Goal: Information Seeking & Learning: Learn about a topic

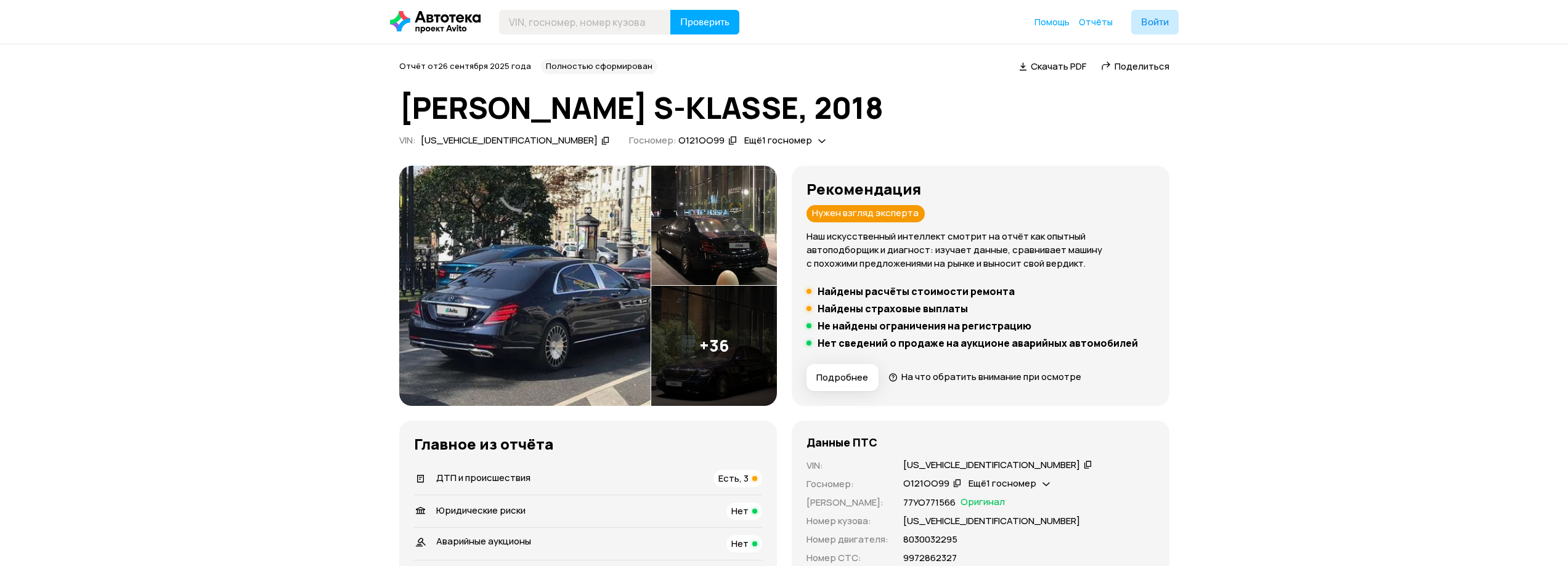
click at [538, 329] on img at bounding box center [524, 285] width 251 height 240
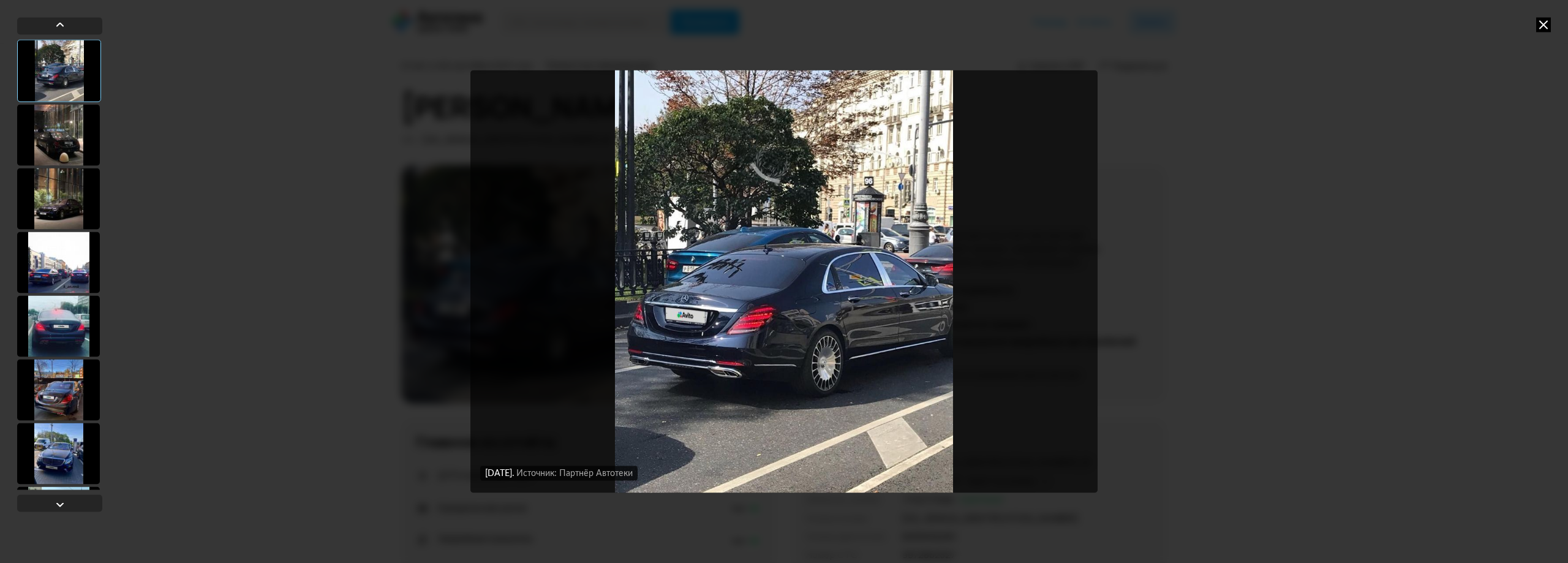
click at [56, 138] on div at bounding box center [58, 134] width 82 height 61
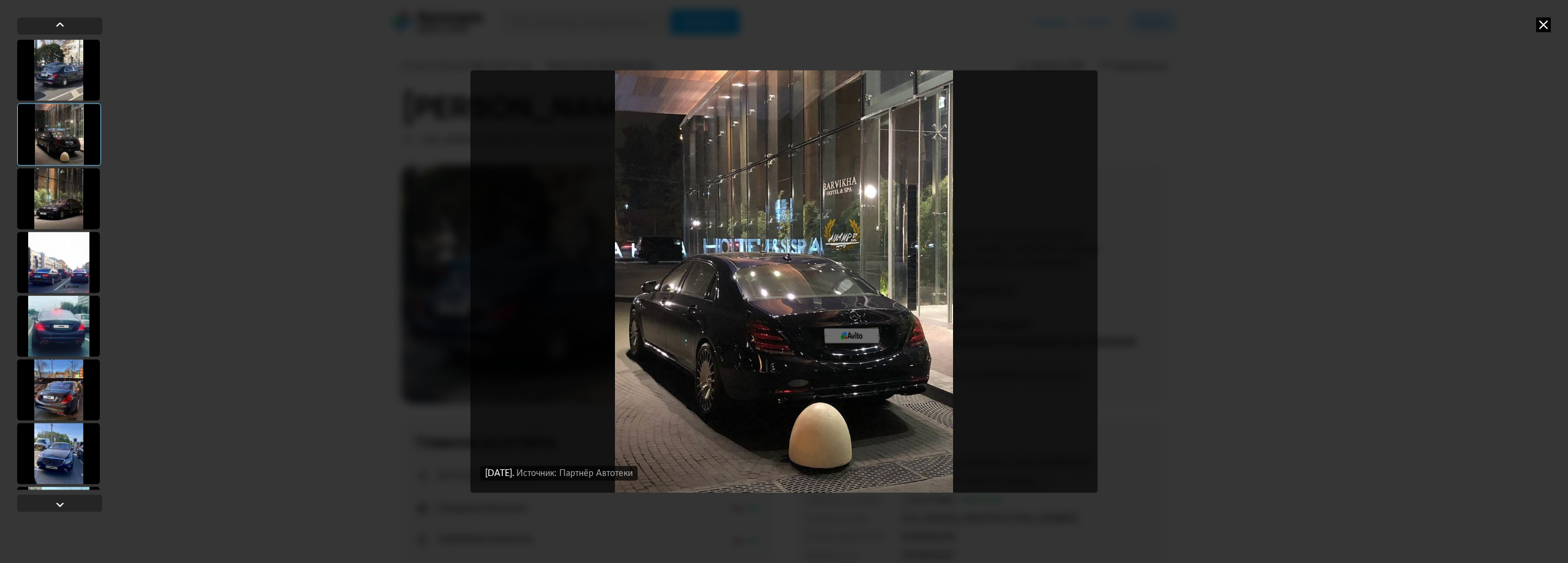
click at [61, 200] on div at bounding box center [58, 198] width 82 height 61
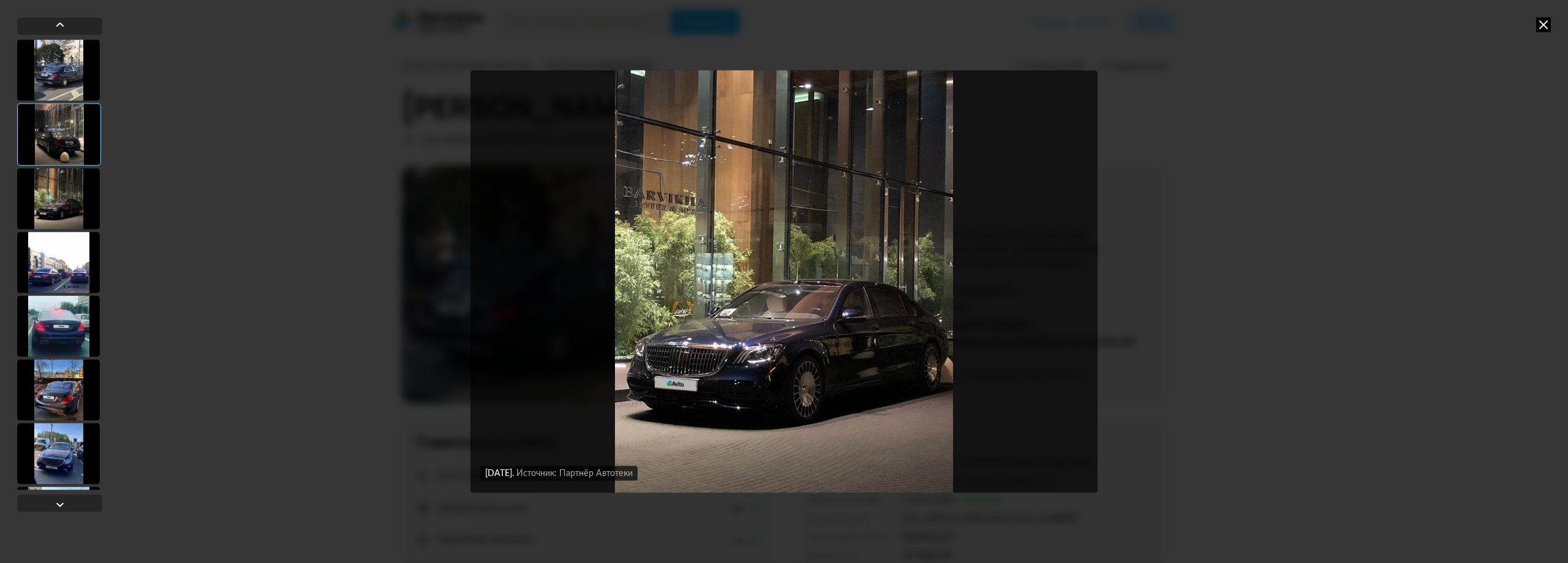
click at [78, 247] on div at bounding box center [58, 262] width 82 height 61
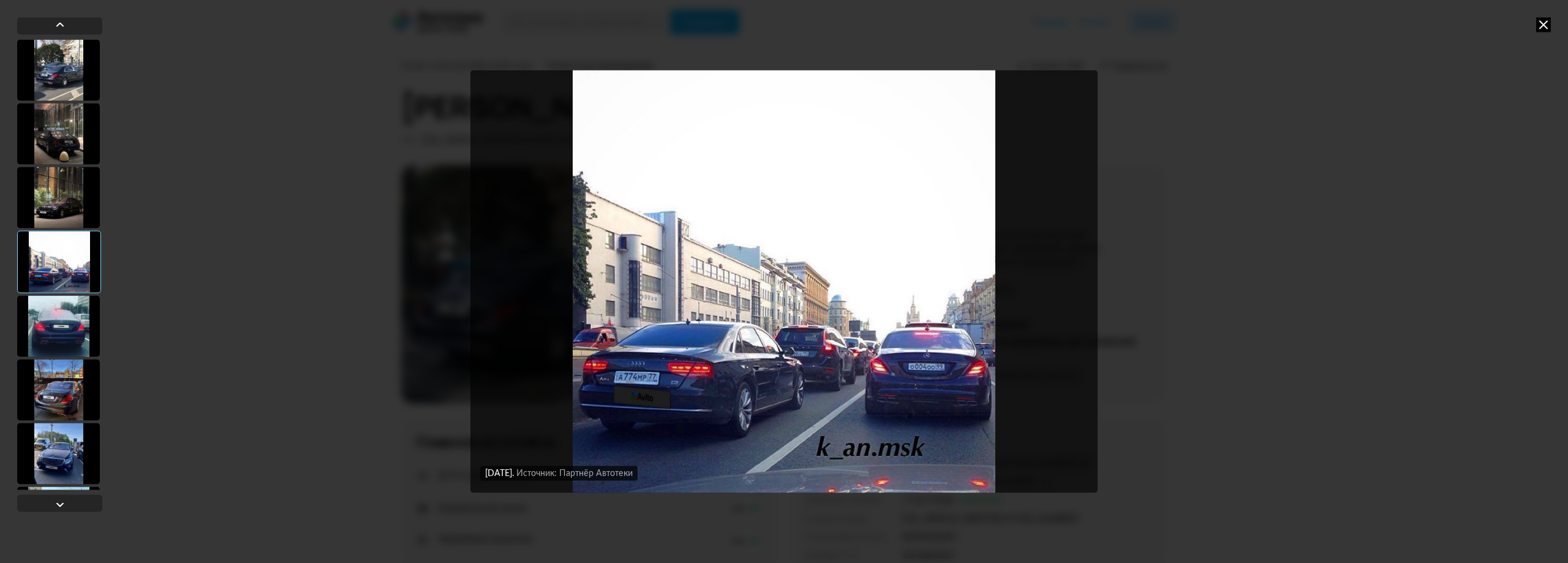
click at [65, 314] on div at bounding box center [58, 326] width 82 height 61
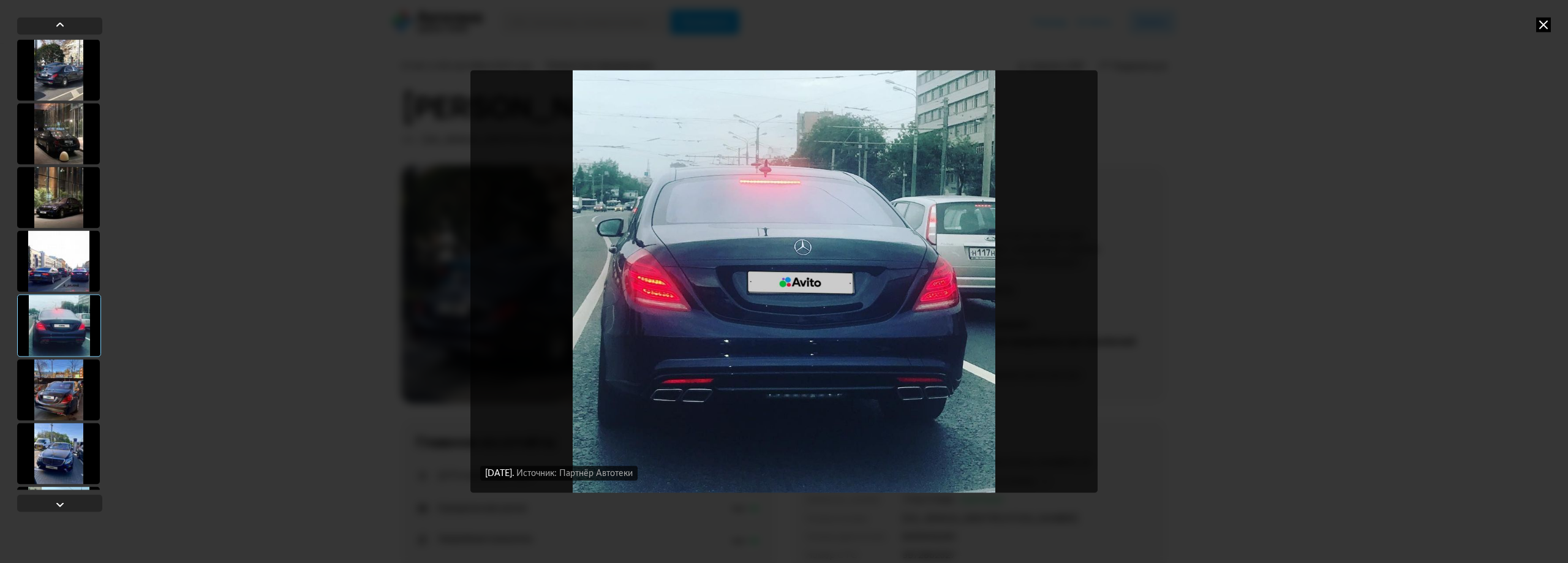
click at [62, 386] on div at bounding box center [58, 390] width 82 height 61
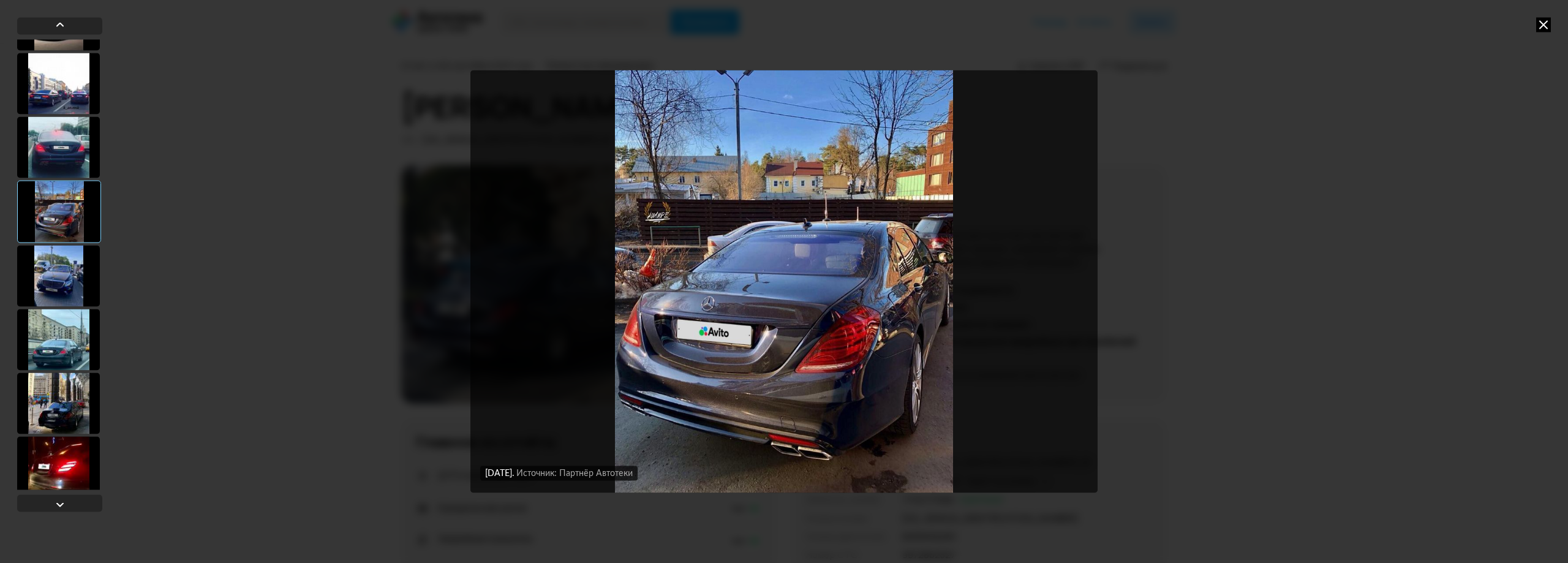
scroll to position [184, 0]
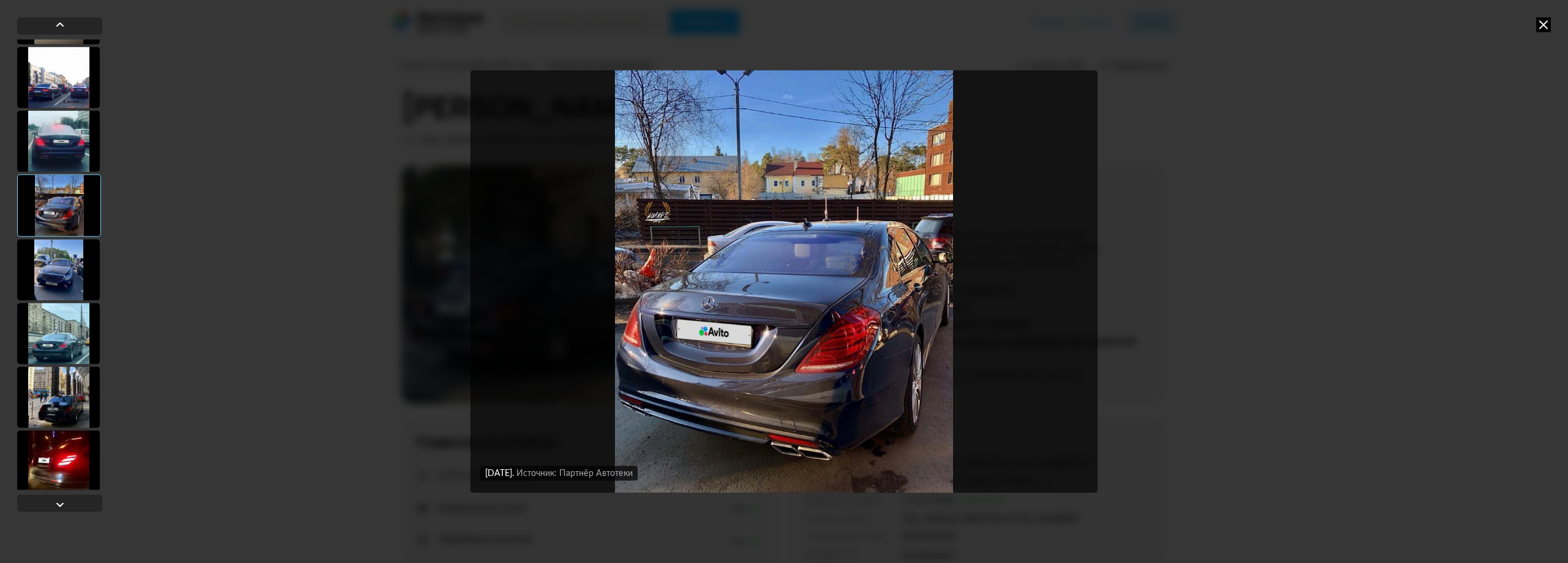
click at [59, 294] on div at bounding box center [58, 269] width 82 height 61
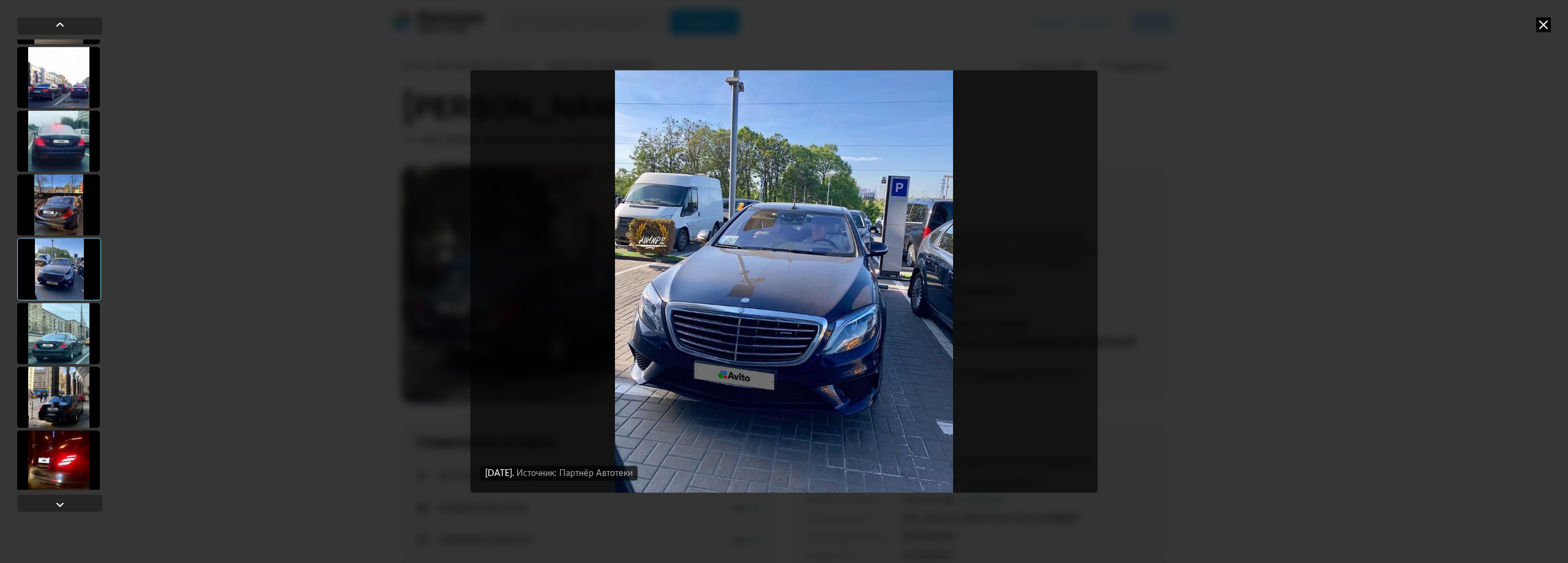
click at [51, 349] on div at bounding box center [58, 333] width 82 height 61
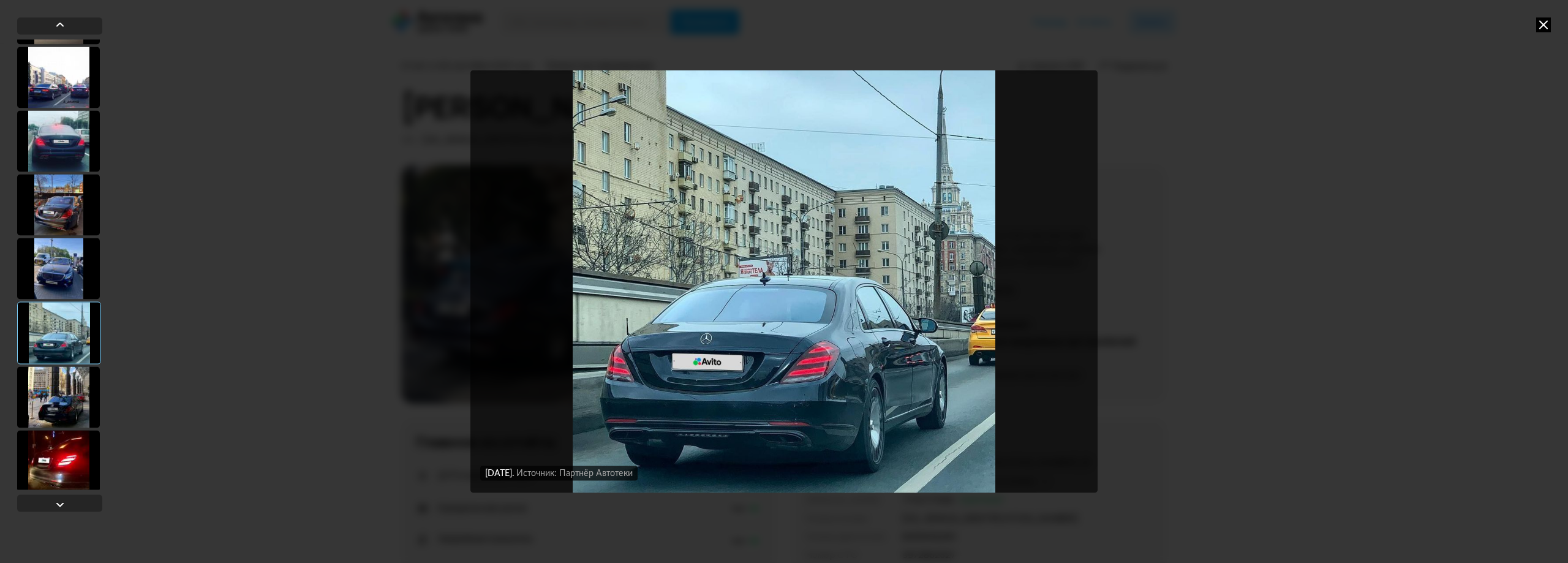
click at [57, 400] on div at bounding box center [58, 397] width 82 height 61
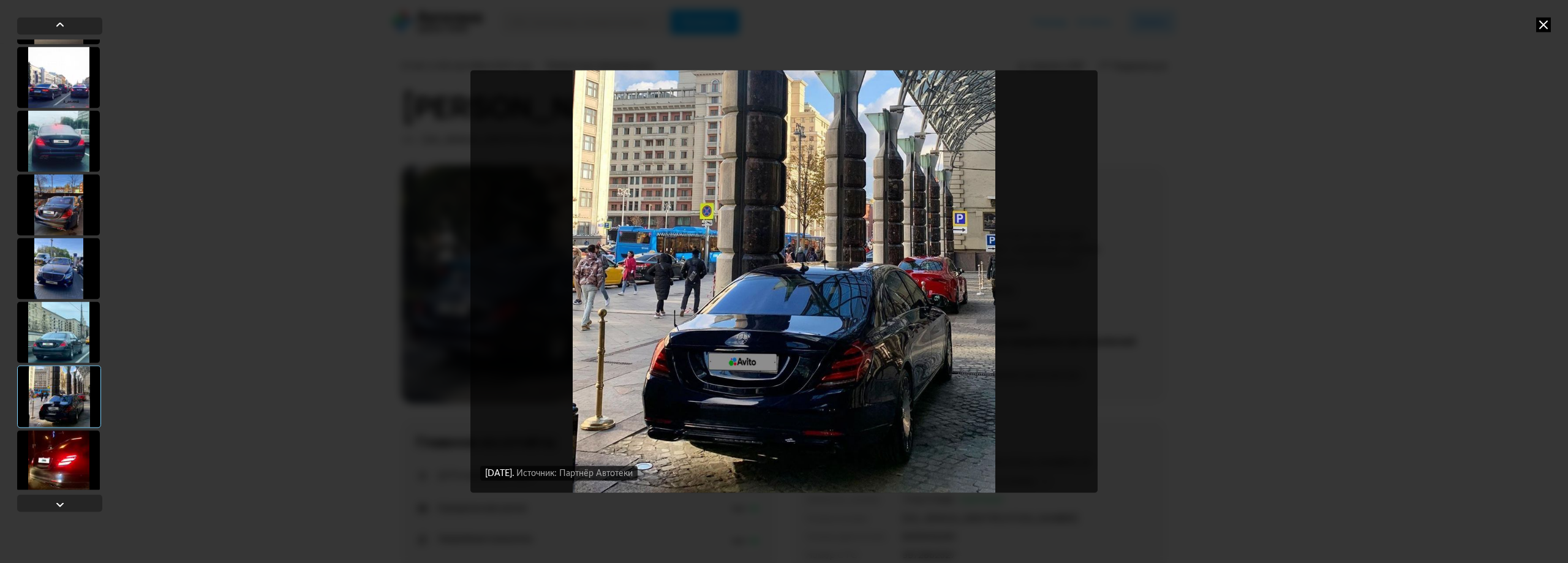
click at [62, 456] on div at bounding box center [58, 461] width 82 height 61
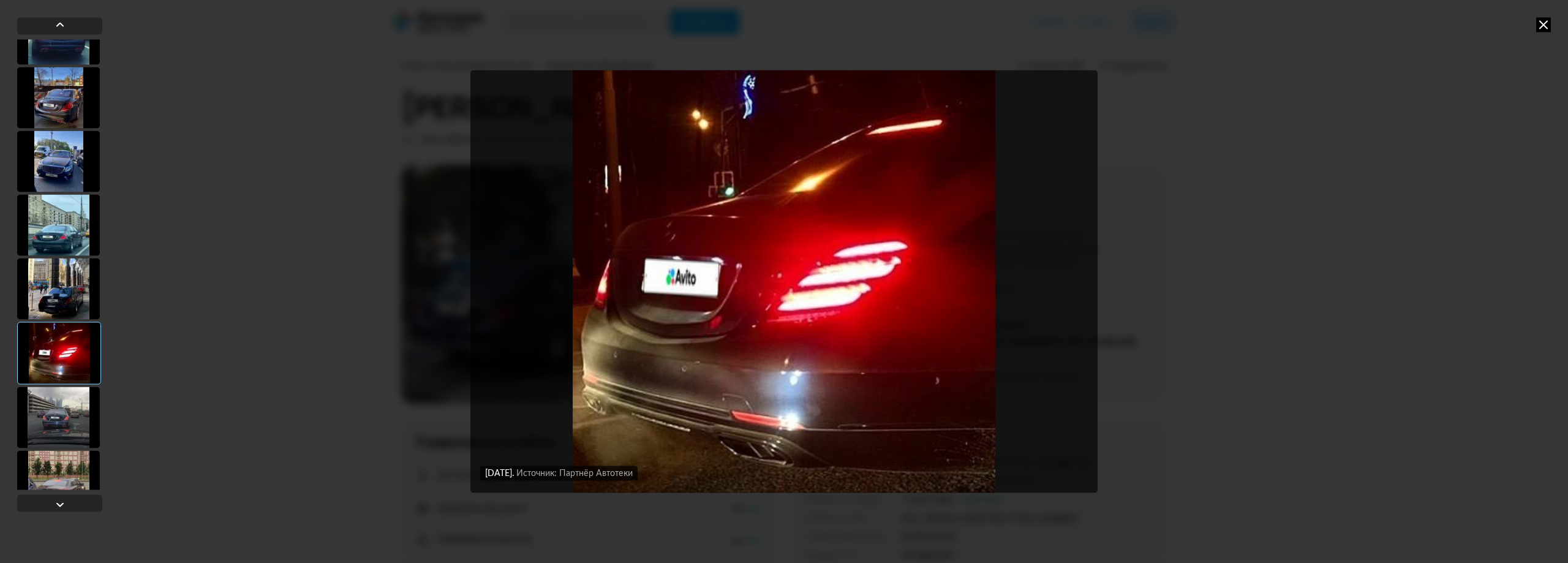
scroll to position [429, 0]
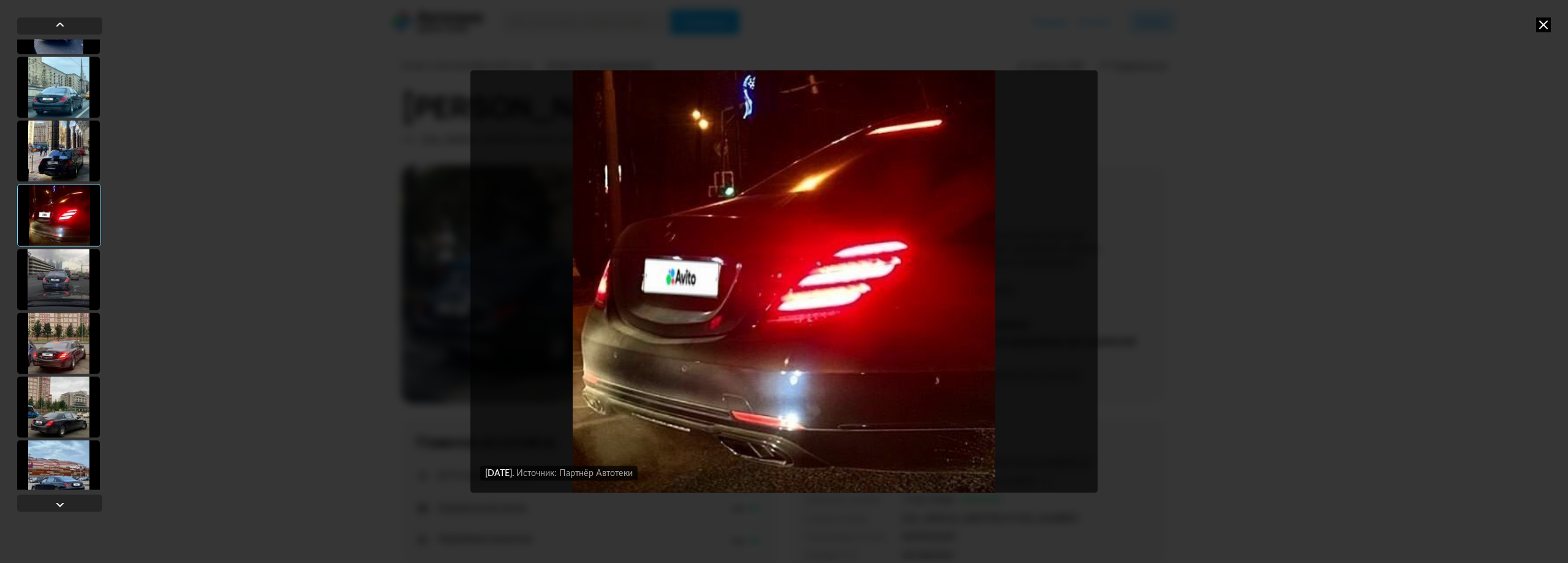
click at [73, 323] on div at bounding box center [58, 343] width 82 height 61
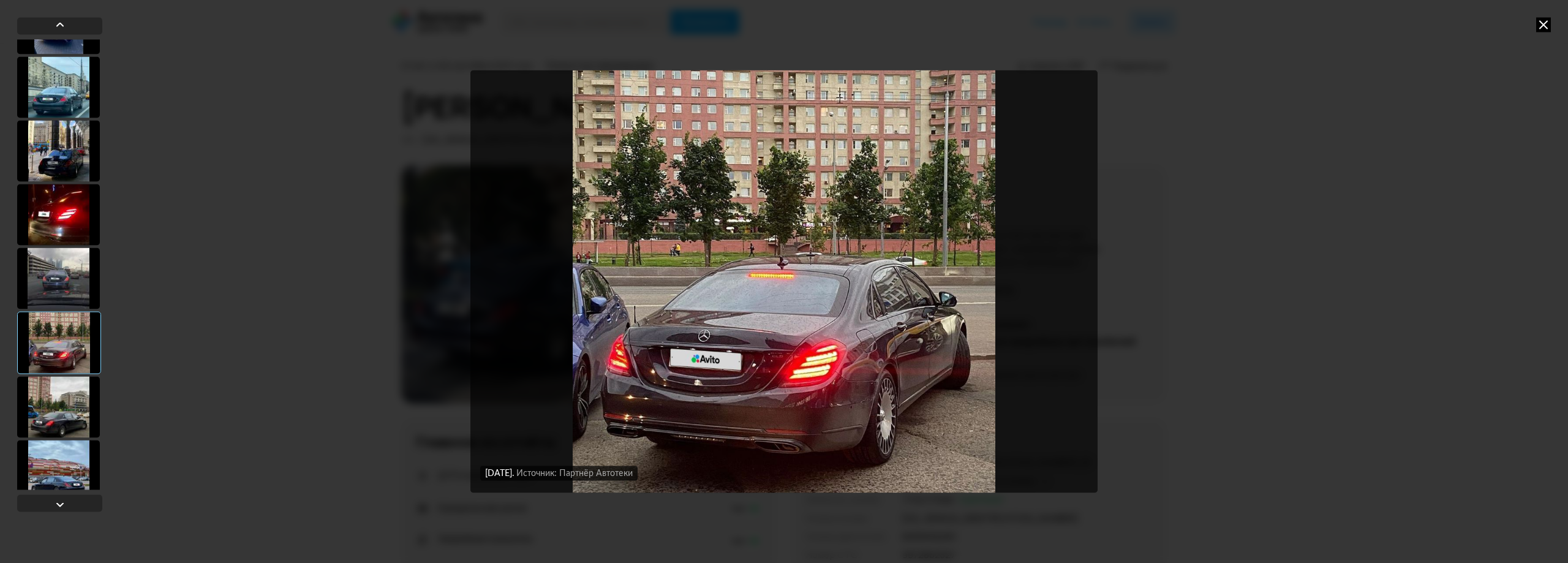
click at [62, 273] on div at bounding box center [58, 278] width 82 height 61
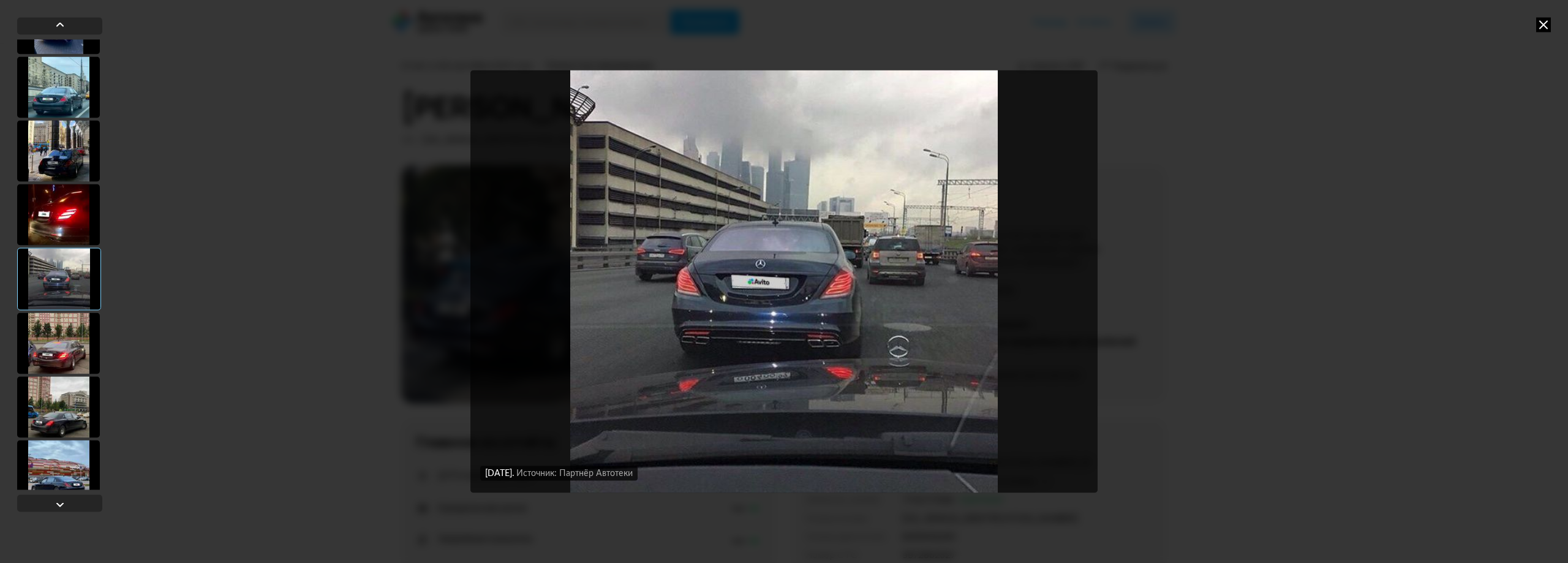
click at [74, 394] on div at bounding box center [58, 406] width 82 height 61
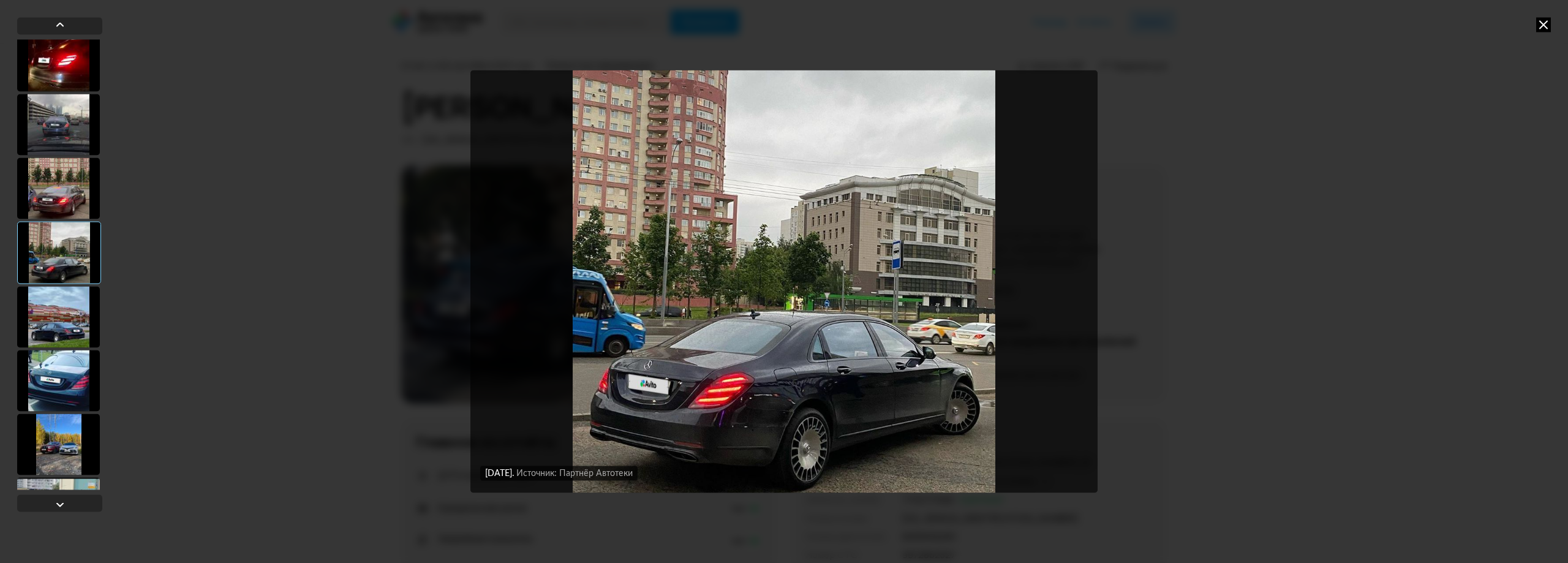
scroll to position [613, 0]
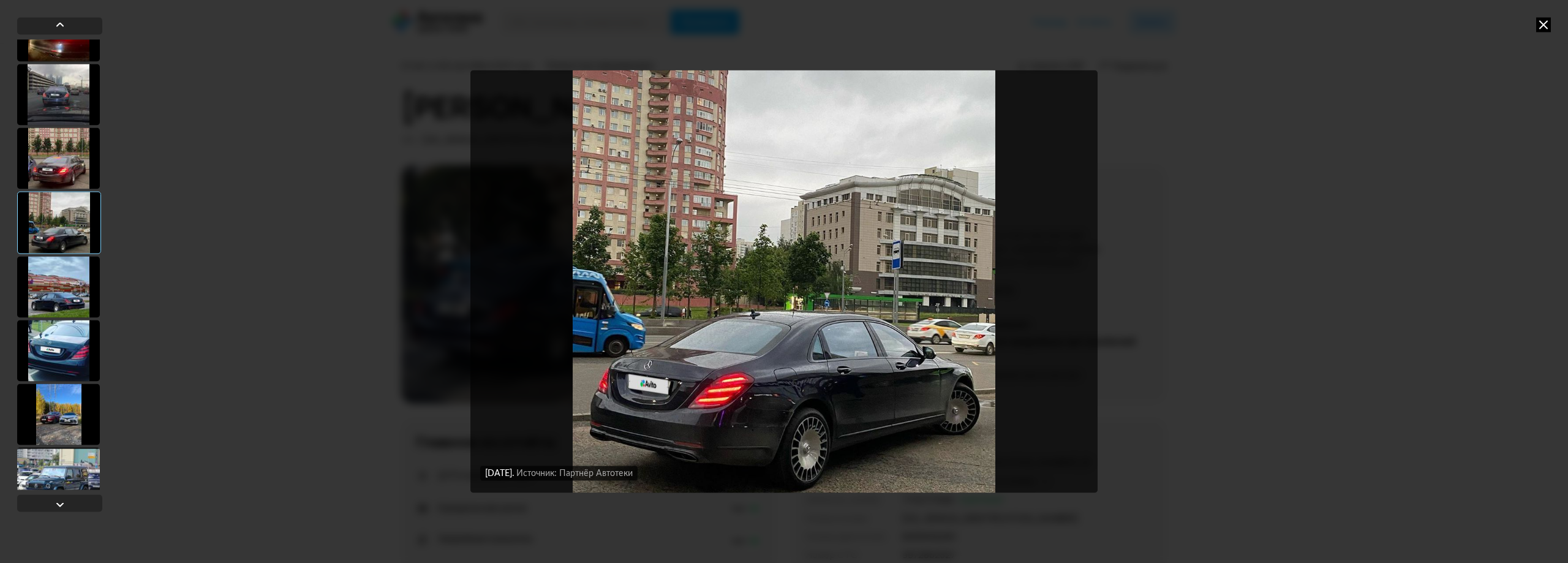
click at [71, 298] on div at bounding box center [58, 287] width 82 height 61
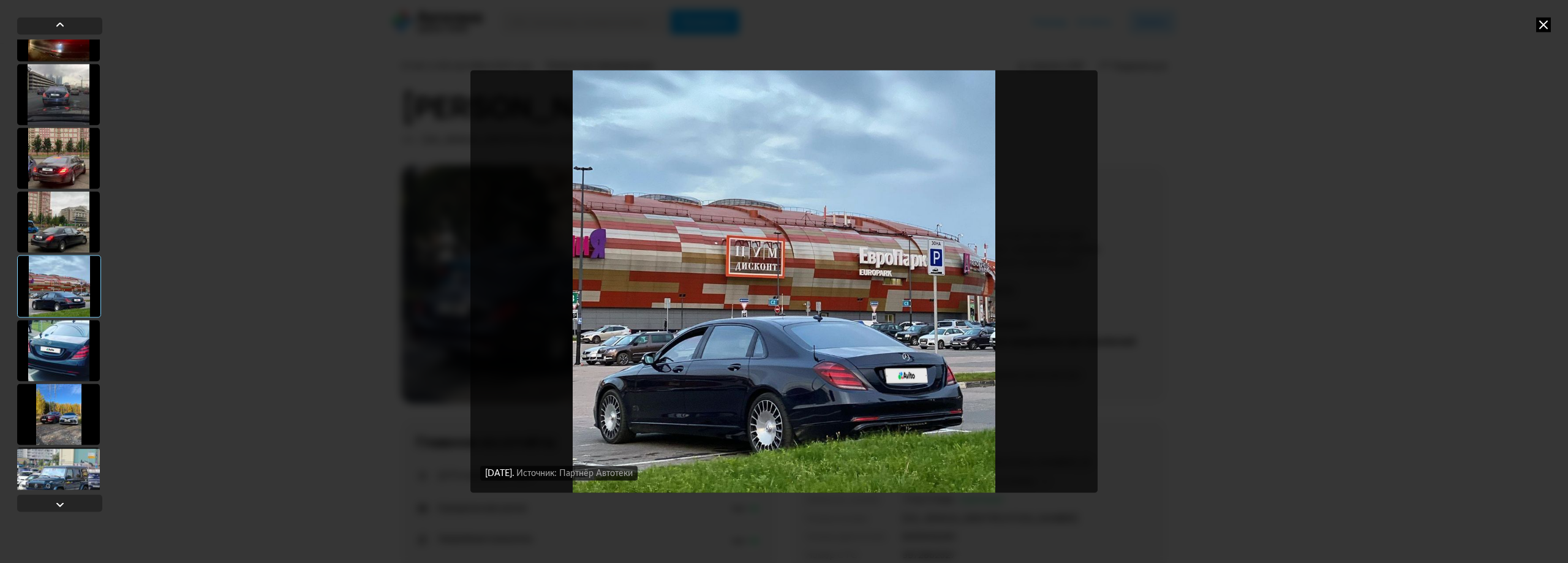
click at [75, 368] on div at bounding box center [58, 350] width 82 height 61
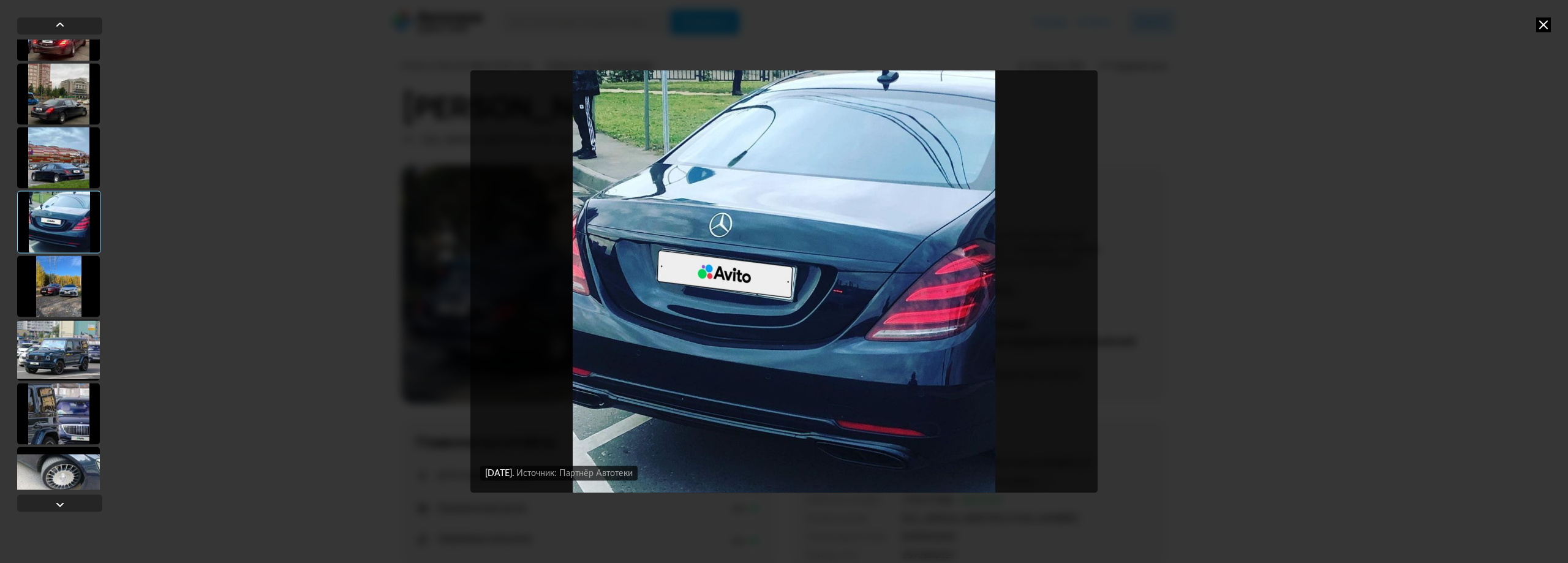
scroll to position [796, 0]
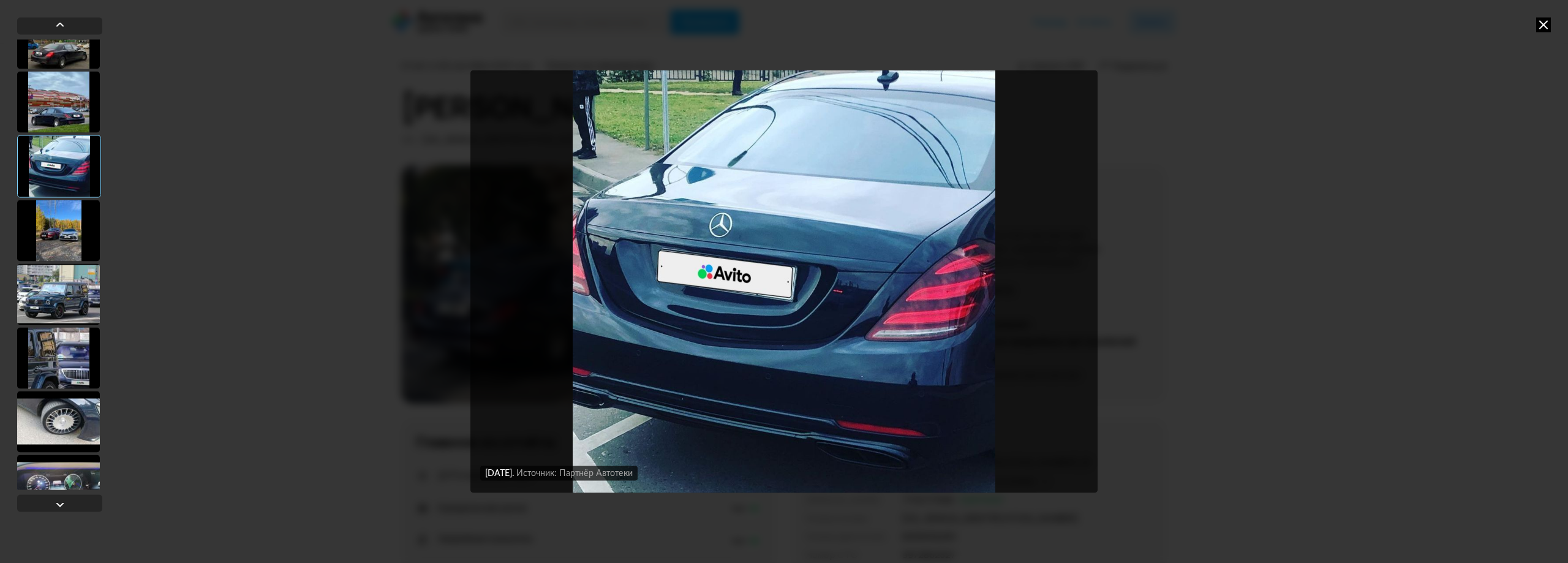
click at [69, 393] on div at bounding box center [58, 422] width 82 height 61
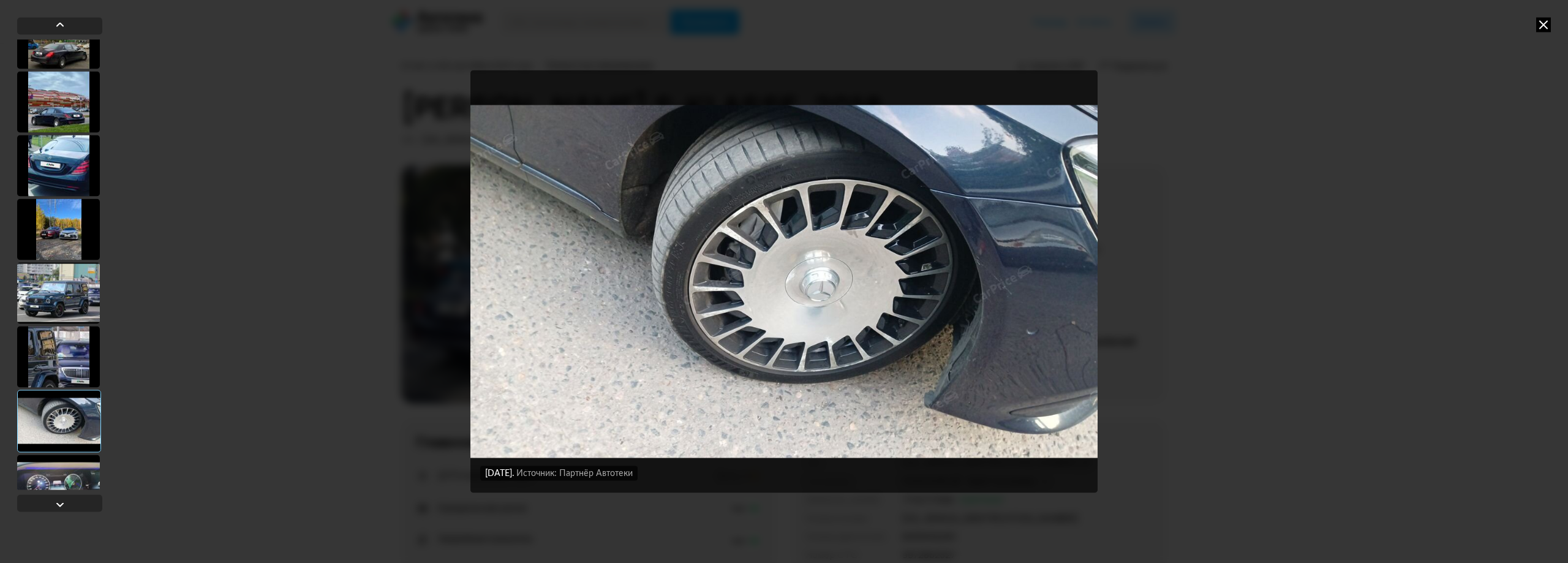
click at [59, 294] on div at bounding box center [58, 293] width 82 height 61
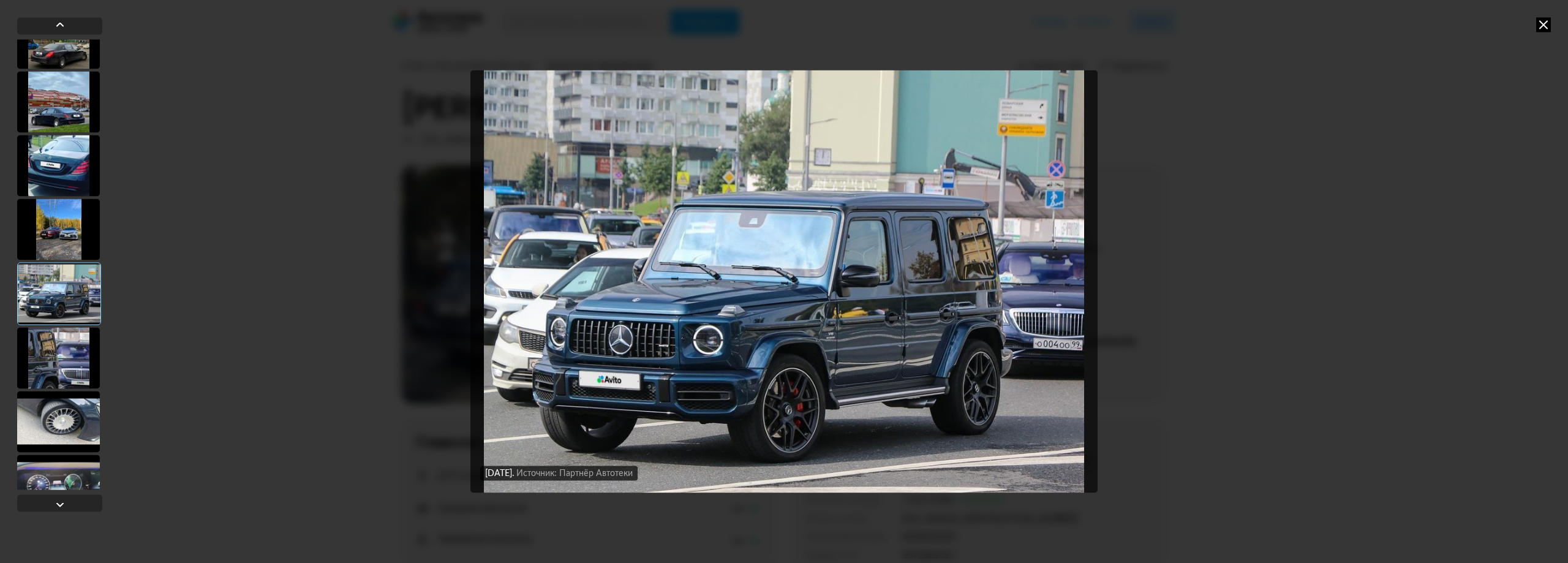
click at [52, 359] on div at bounding box center [58, 358] width 82 height 61
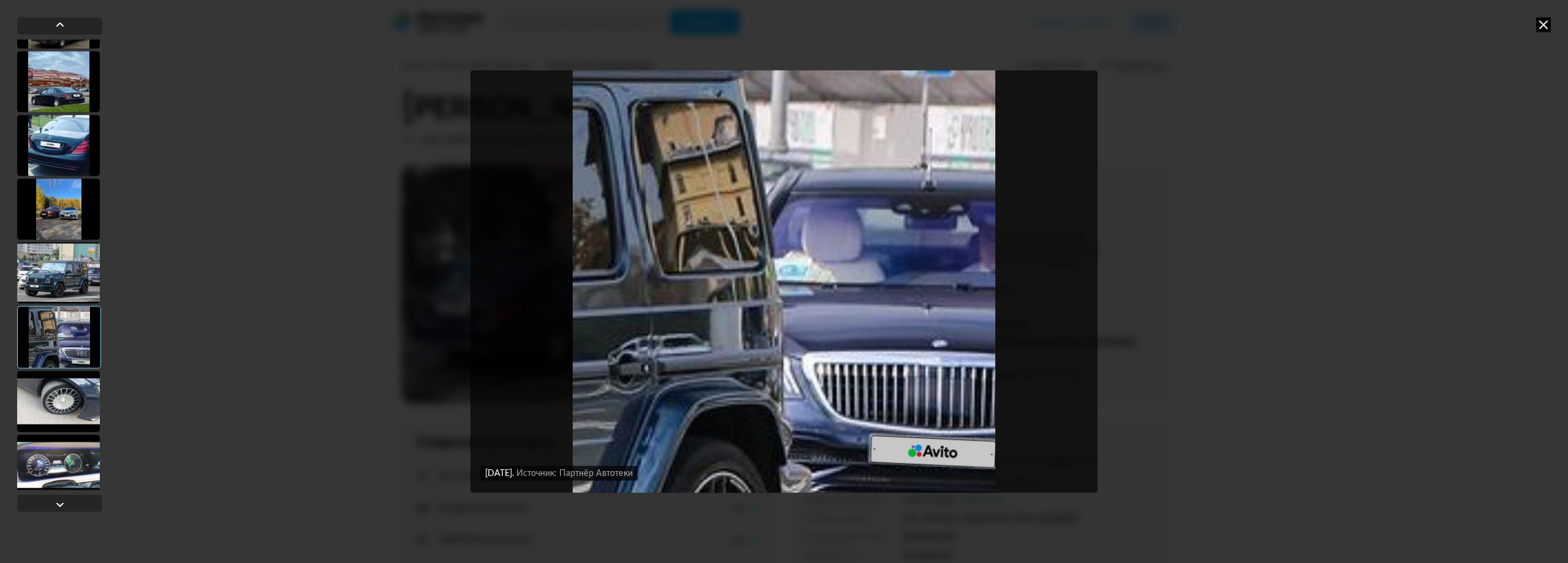
scroll to position [858, 0]
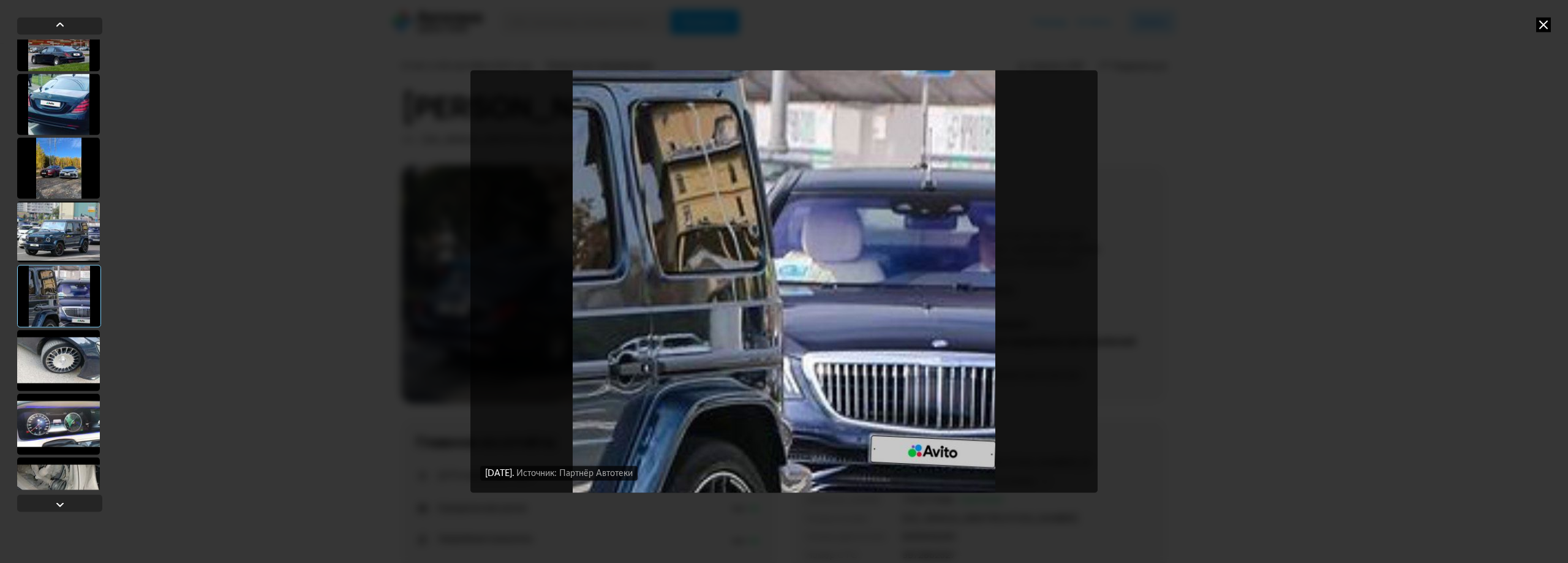
click at [50, 410] on div at bounding box center [58, 424] width 82 height 61
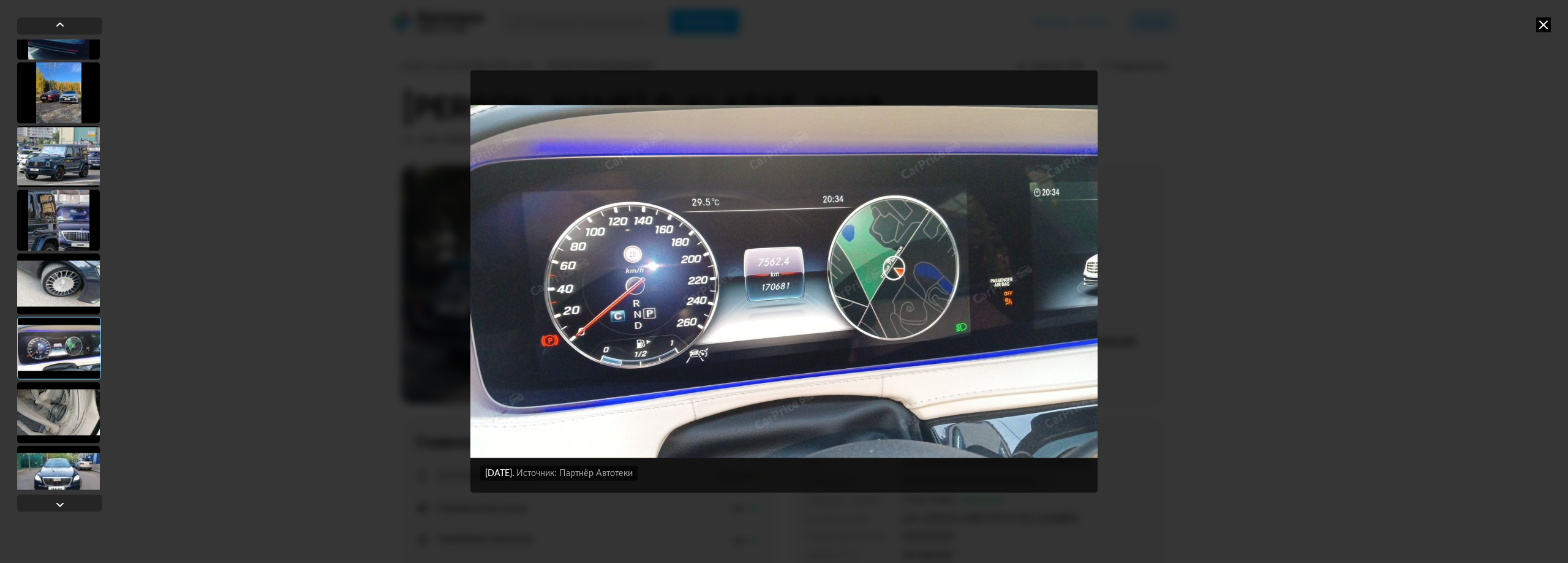
scroll to position [981, 0]
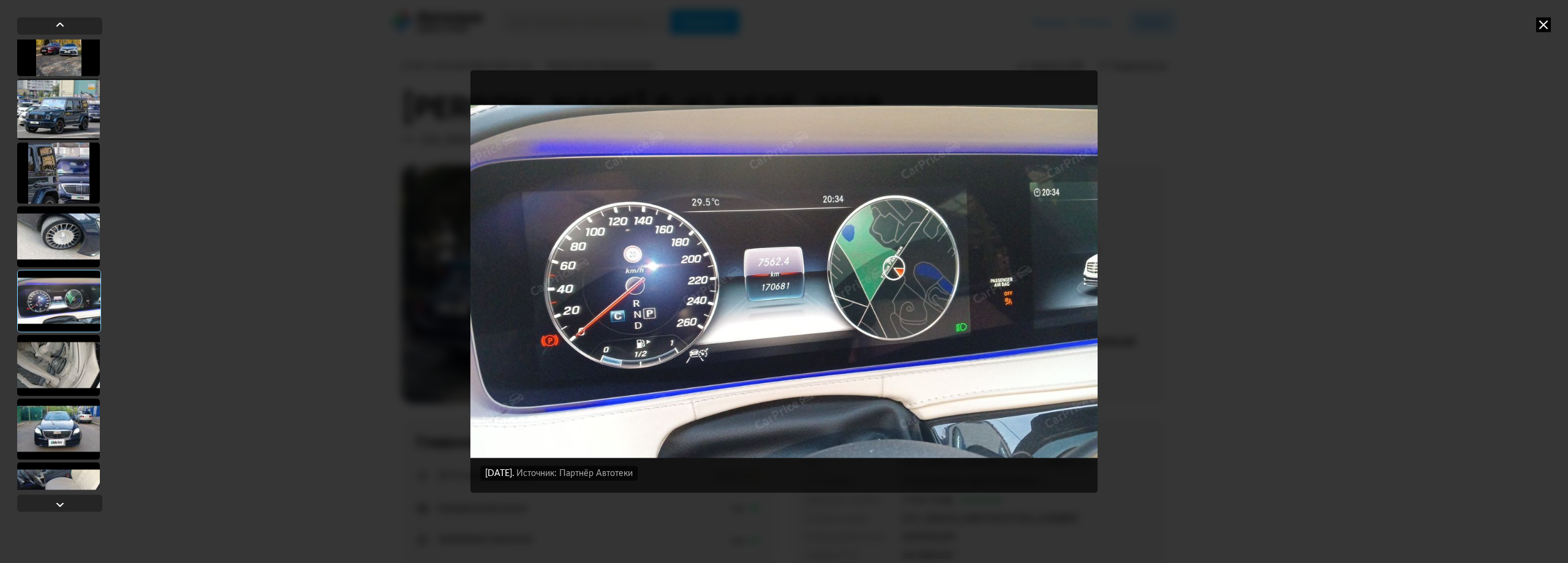
click at [71, 359] on div at bounding box center [58, 365] width 82 height 61
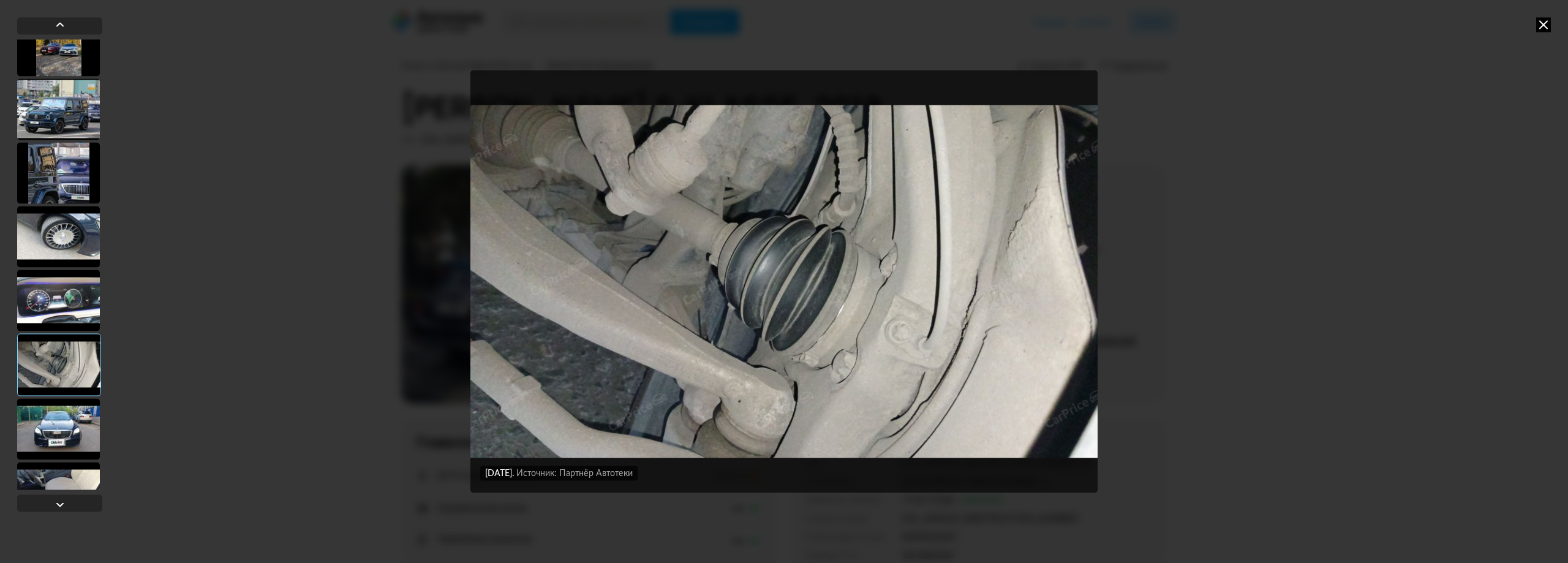
click at [67, 428] on div at bounding box center [58, 429] width 82 height 61
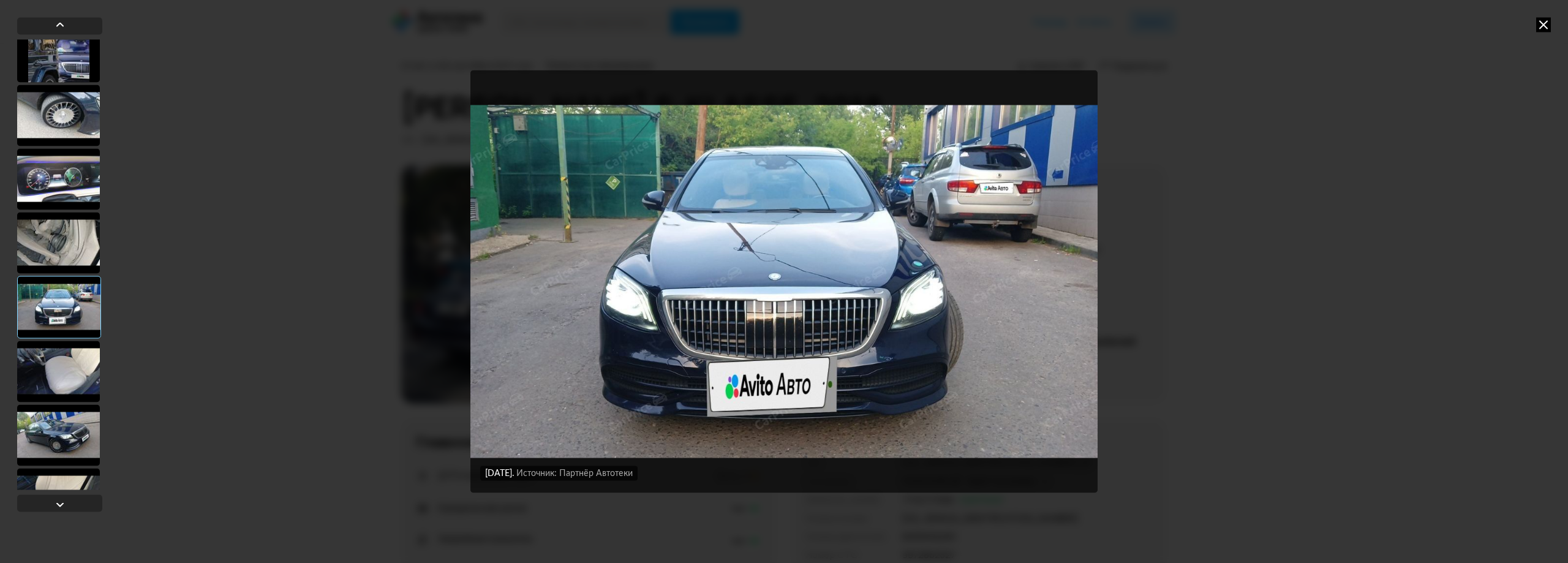
scroll to position [1103, 0]
click at [68, 386] on div at bounding box center [58, 370] width 82 height 61
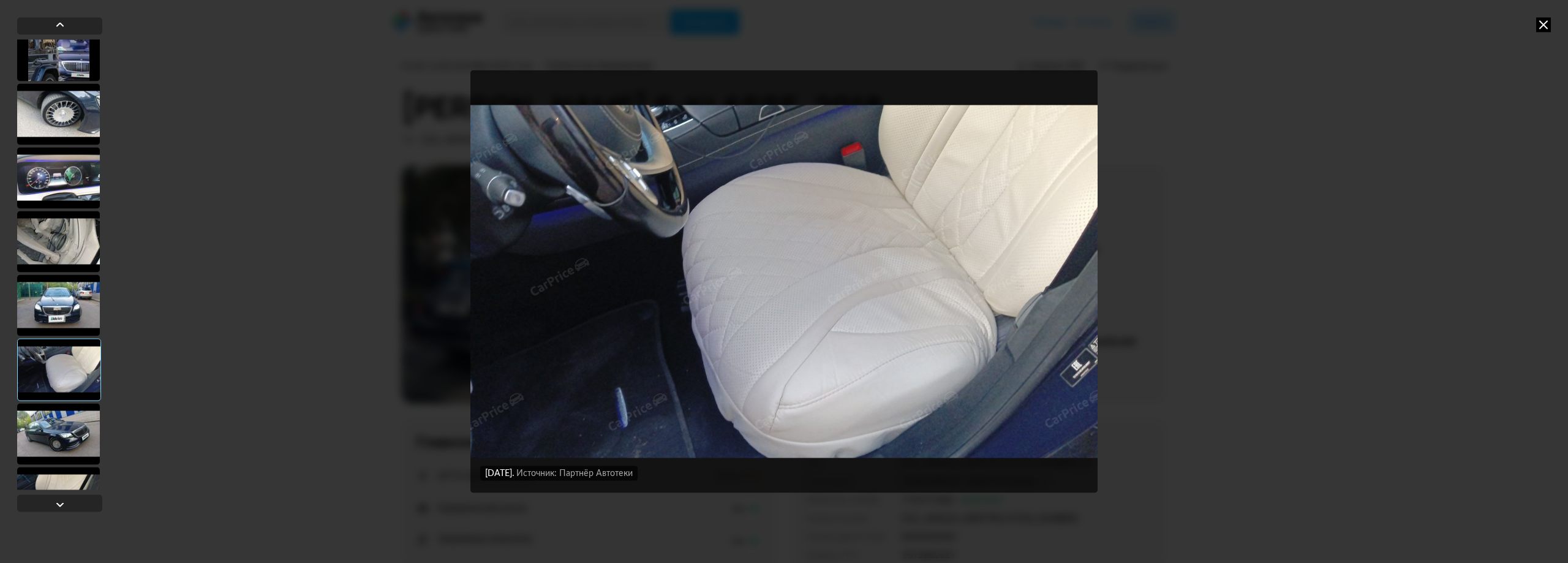
click at [62, 431] on div at bounding box center [58, 434] width 82 height 61
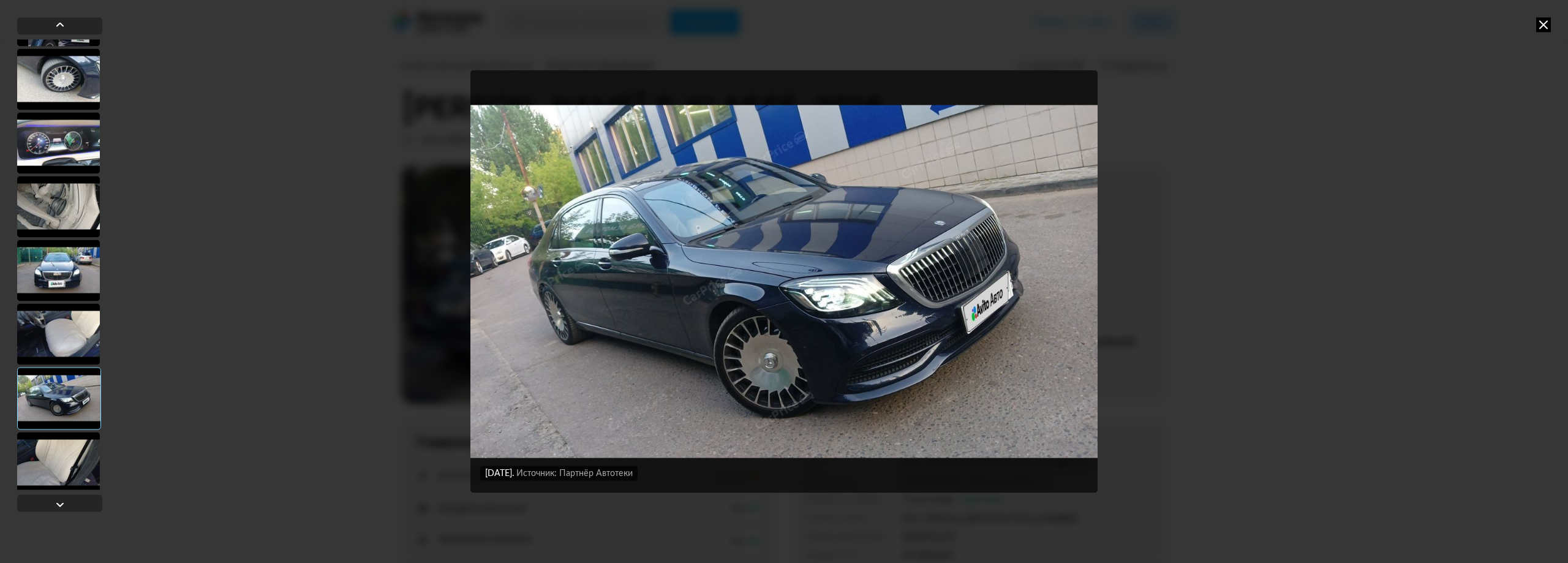
scroll to position [1287, 0]
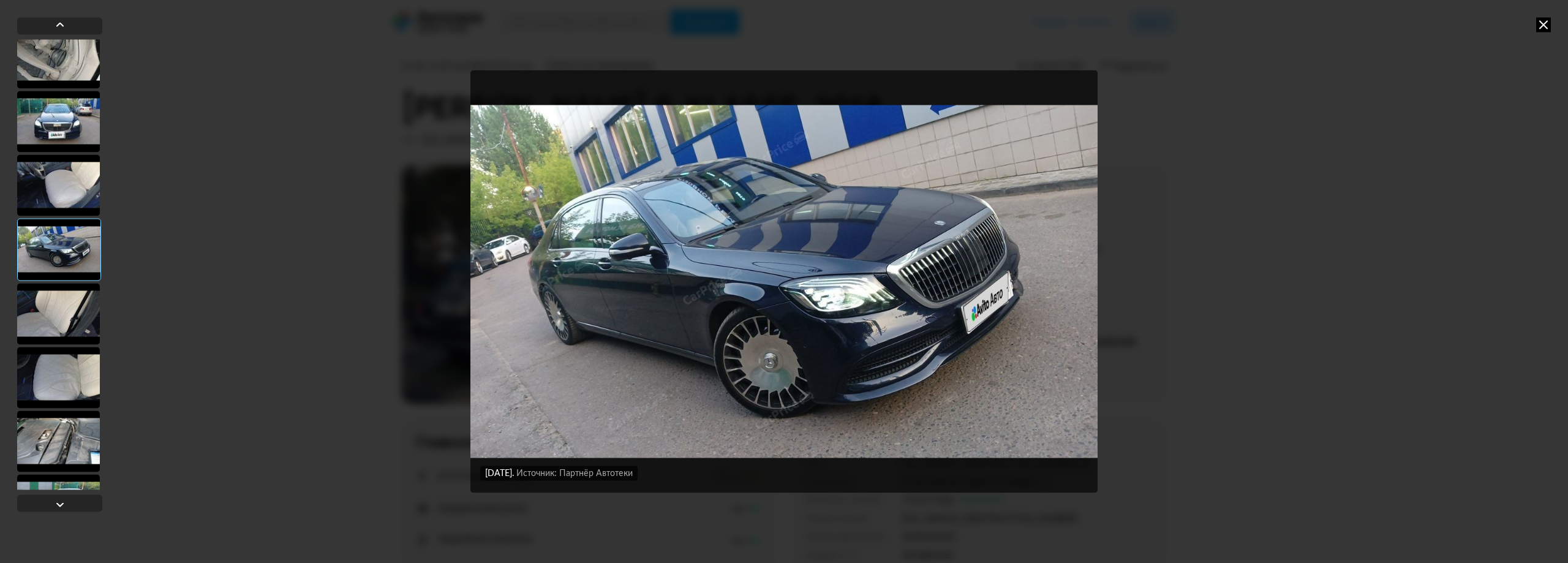
click at [68, 325] on div at bounding box center [58, 314] width 82 height 61
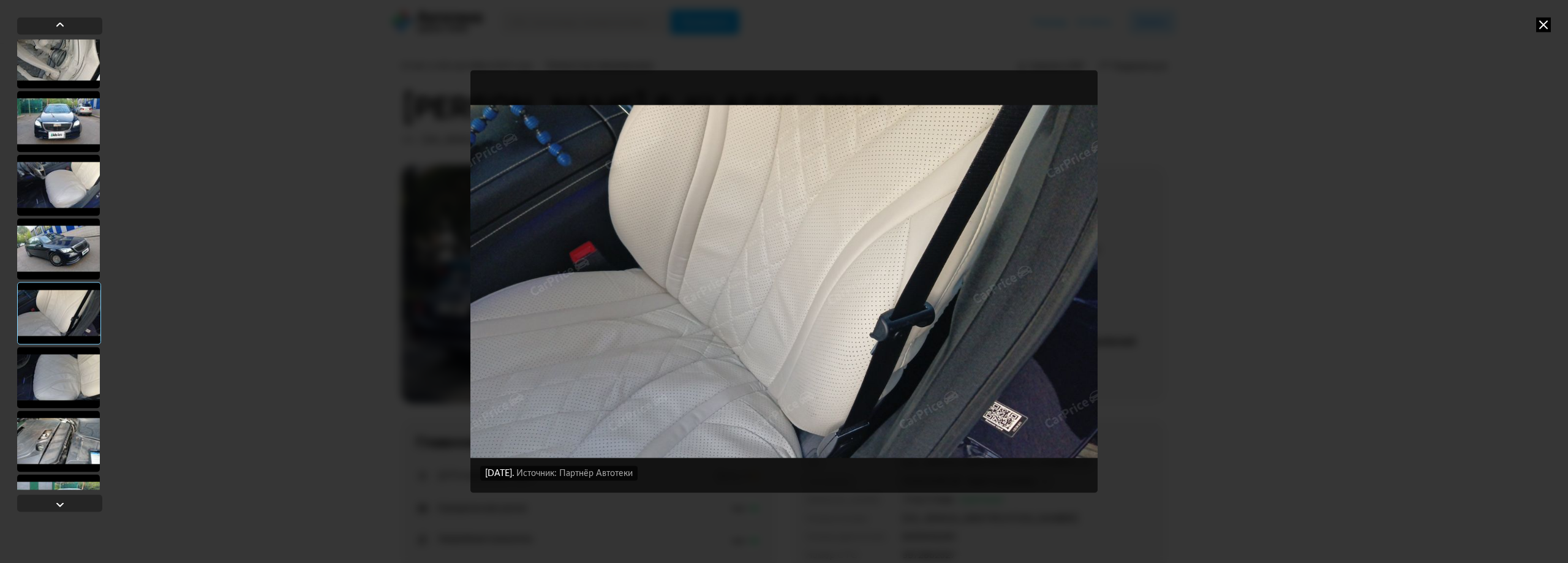
click at [55, 371] on div at bounding box center [58, 377] width 82 height 61
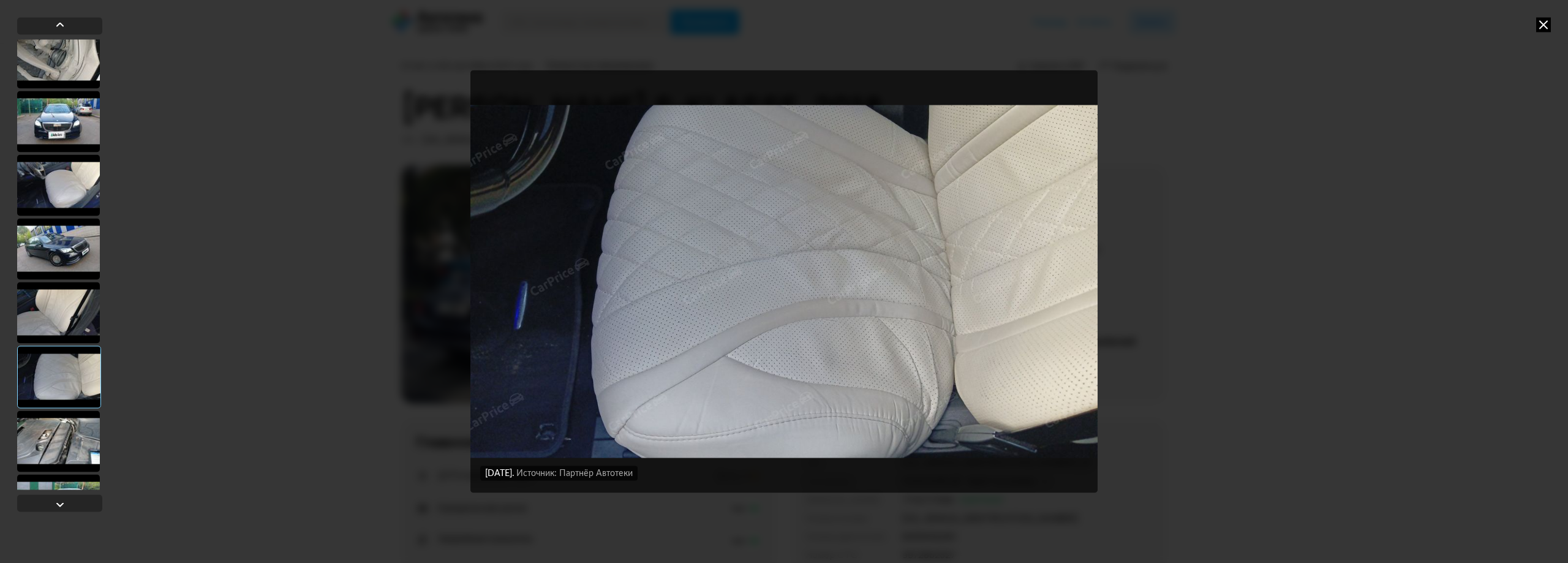
click at [55, 306] on div at bounding box center [58, 312] width 82 height 61
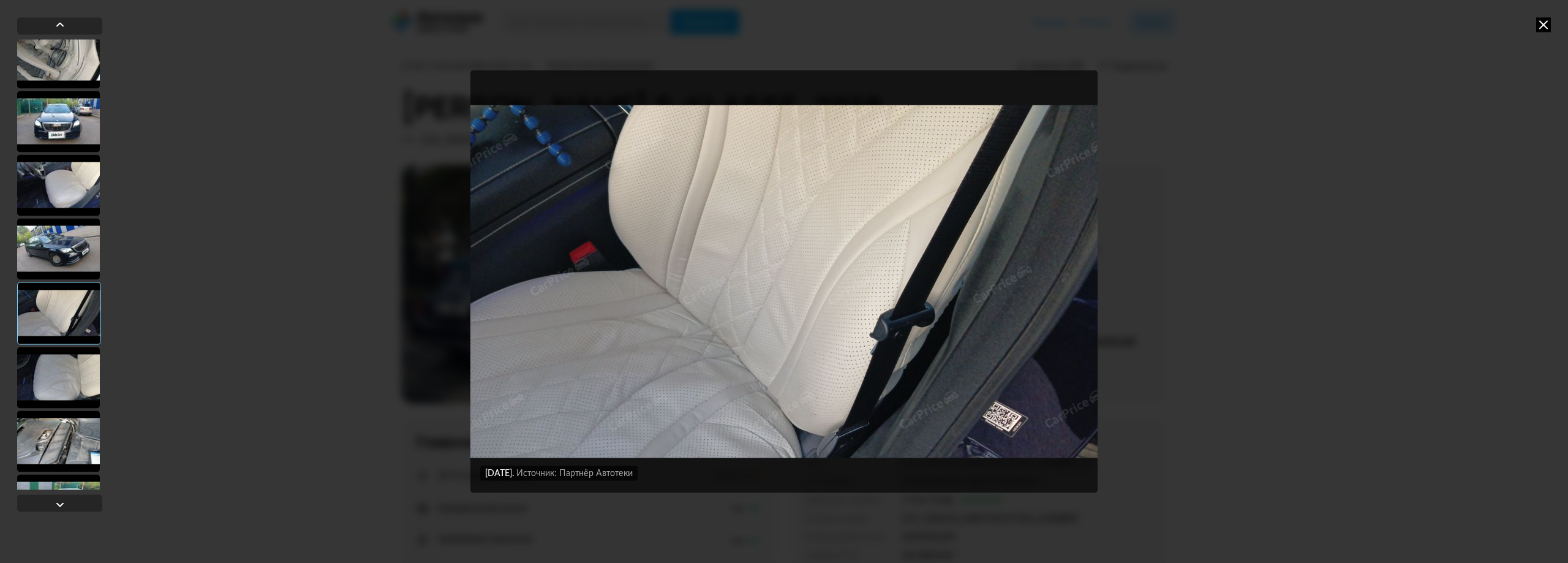
click at [63, 377] on div at bounding box center [58, 377] width 82 height 61
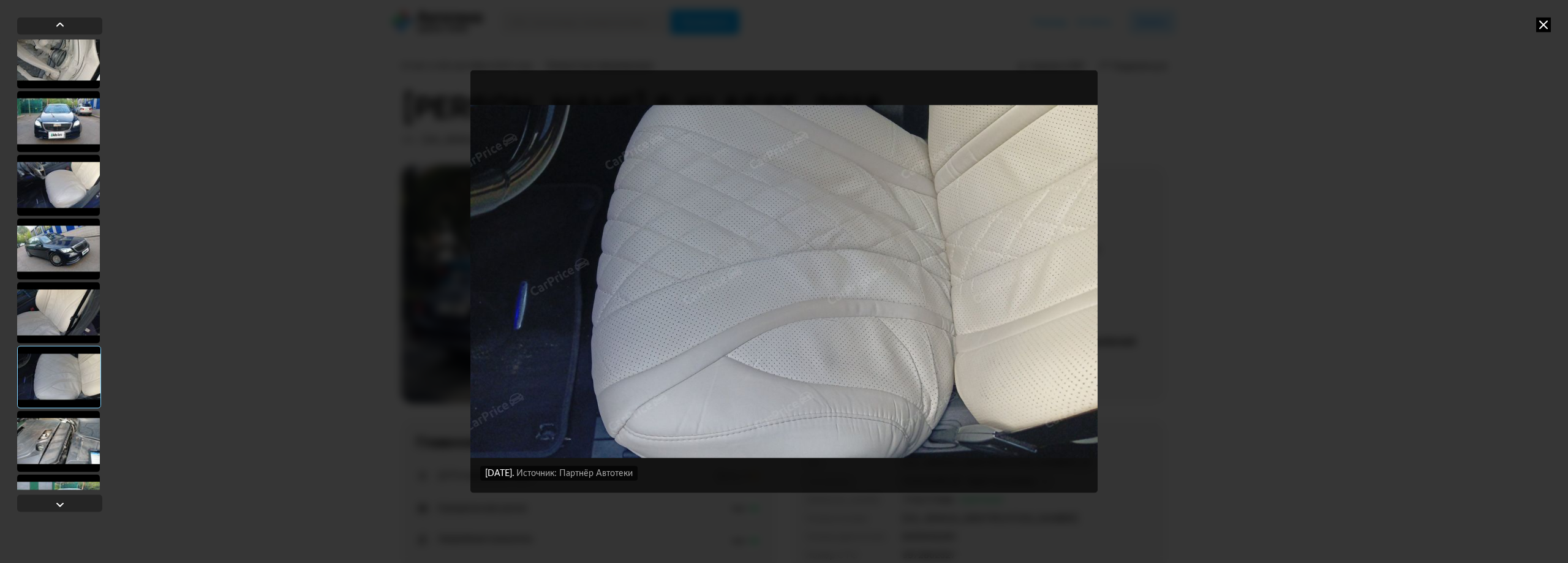
click at [69, 418] on div at bounding box center [58, 441] width 82 height 61
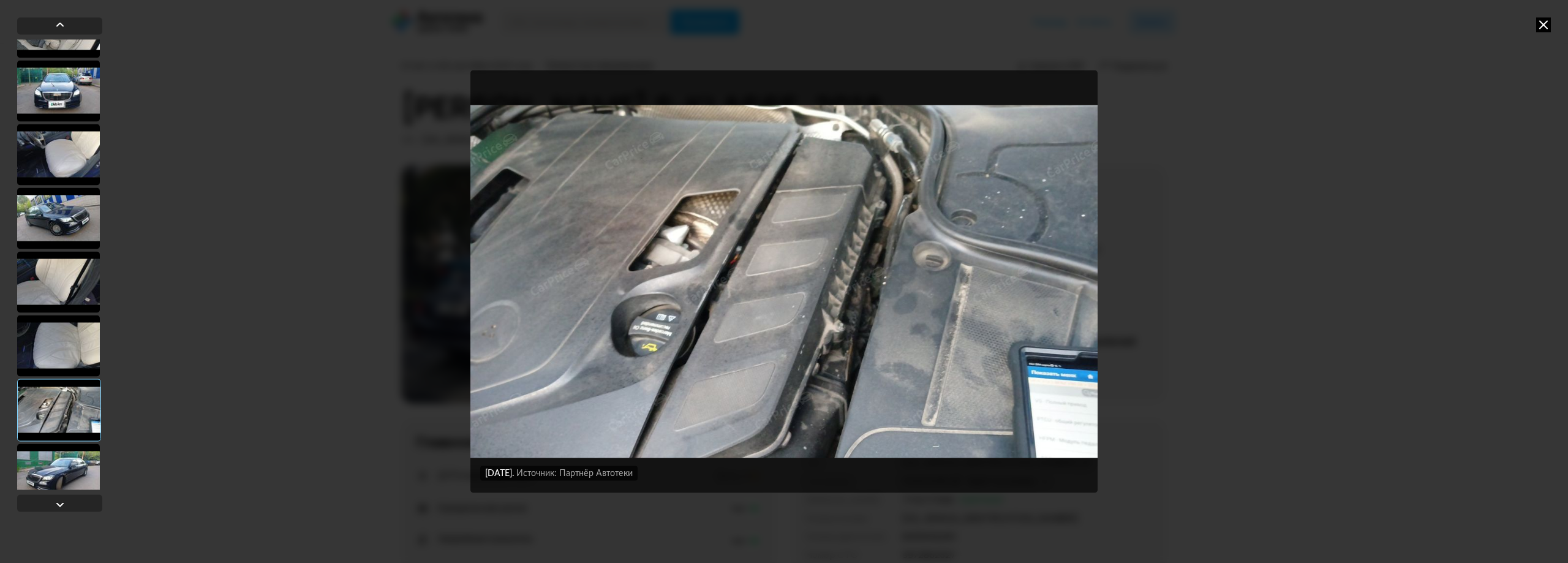
scroll to position [1409, 0]
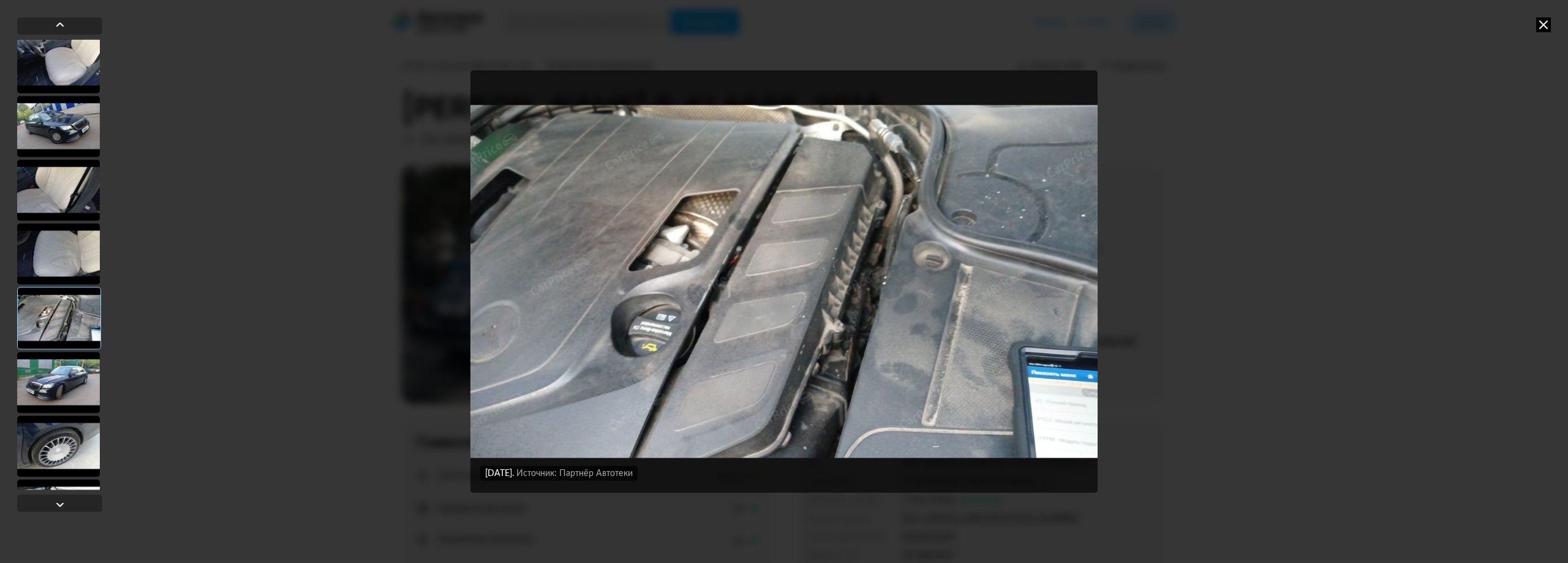
click at [65, 382] on div at bounding box center [58, 382] width 82 height 61
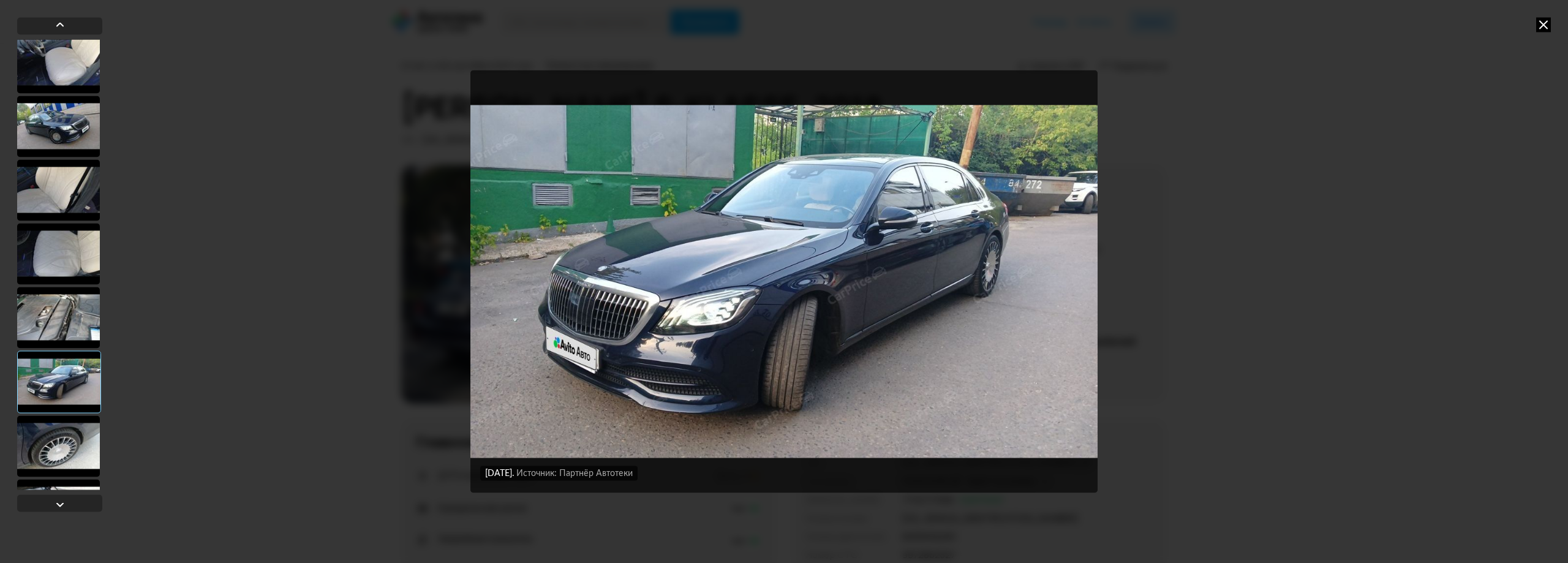
click at [76, 407] on div at bounding box center [59, 382] width 84 height 62
click at [74, 439] on div at bounding box center [58, 446] width 82 height 61
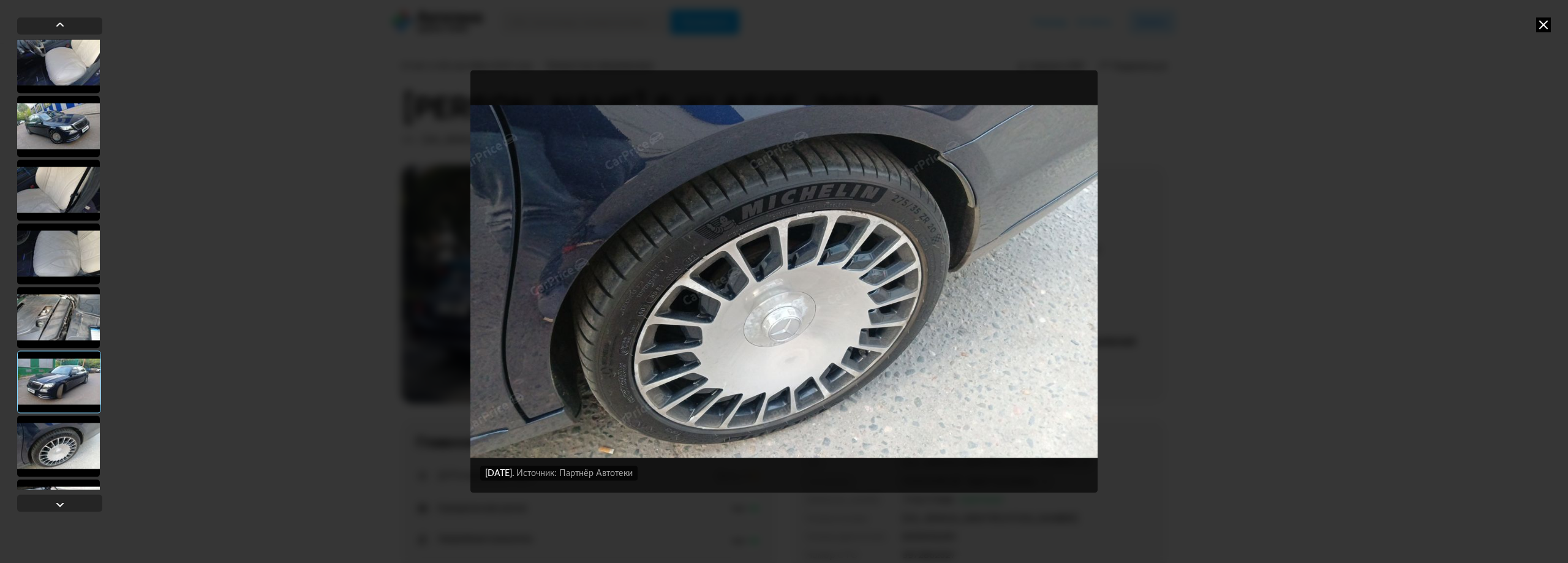
scroll to position [1532, 0]
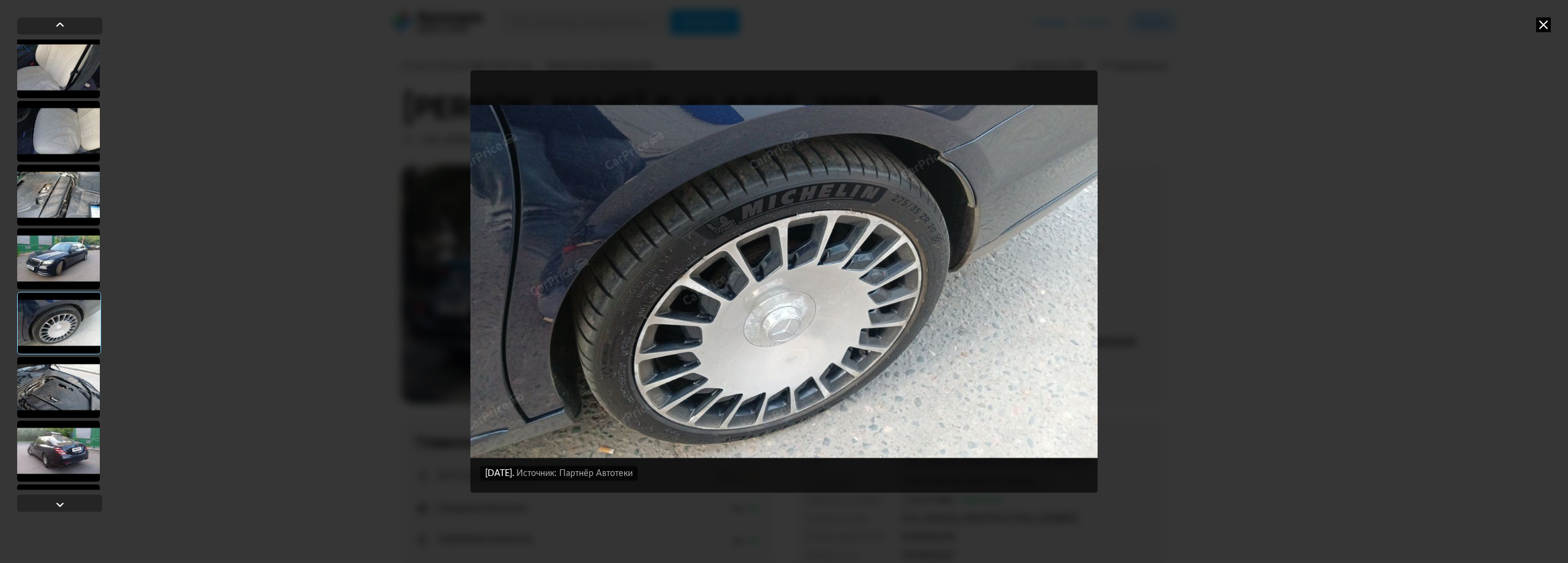
click at [56, 391] on div at bounding box center [58, 387] width 82 height 61
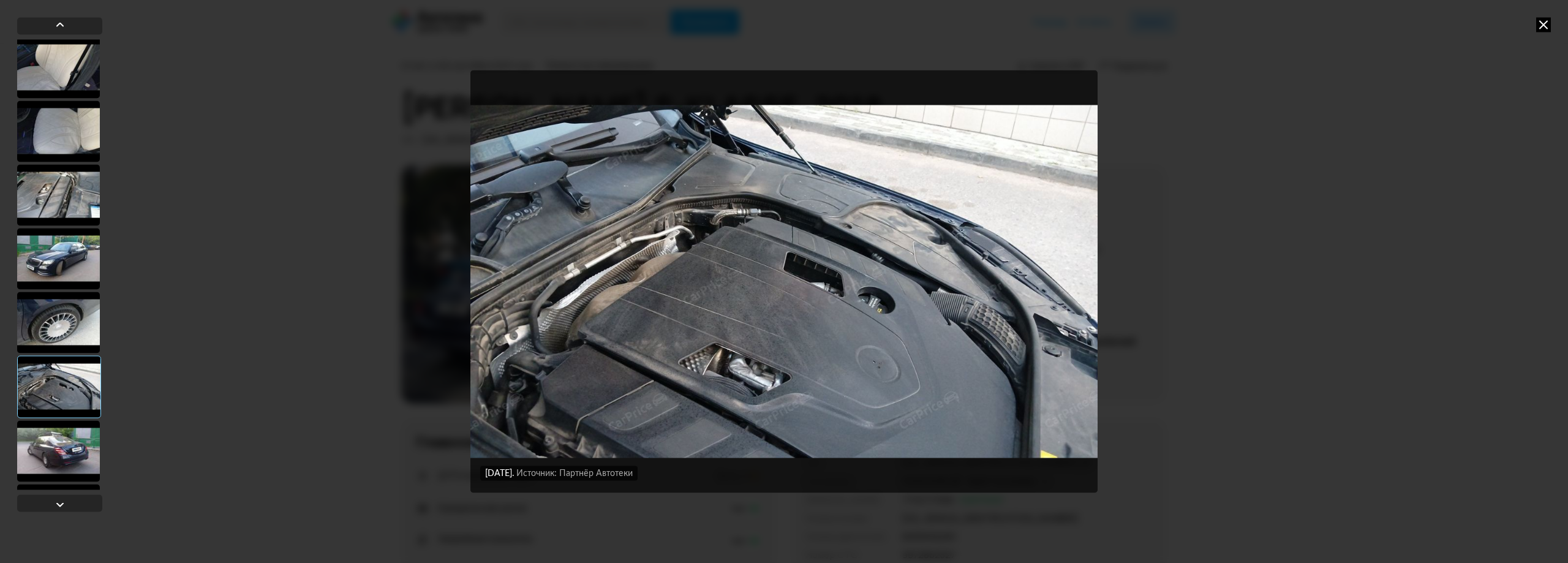
click at [52, 440] on div at bounding box center [58, 451] width 82 height 61
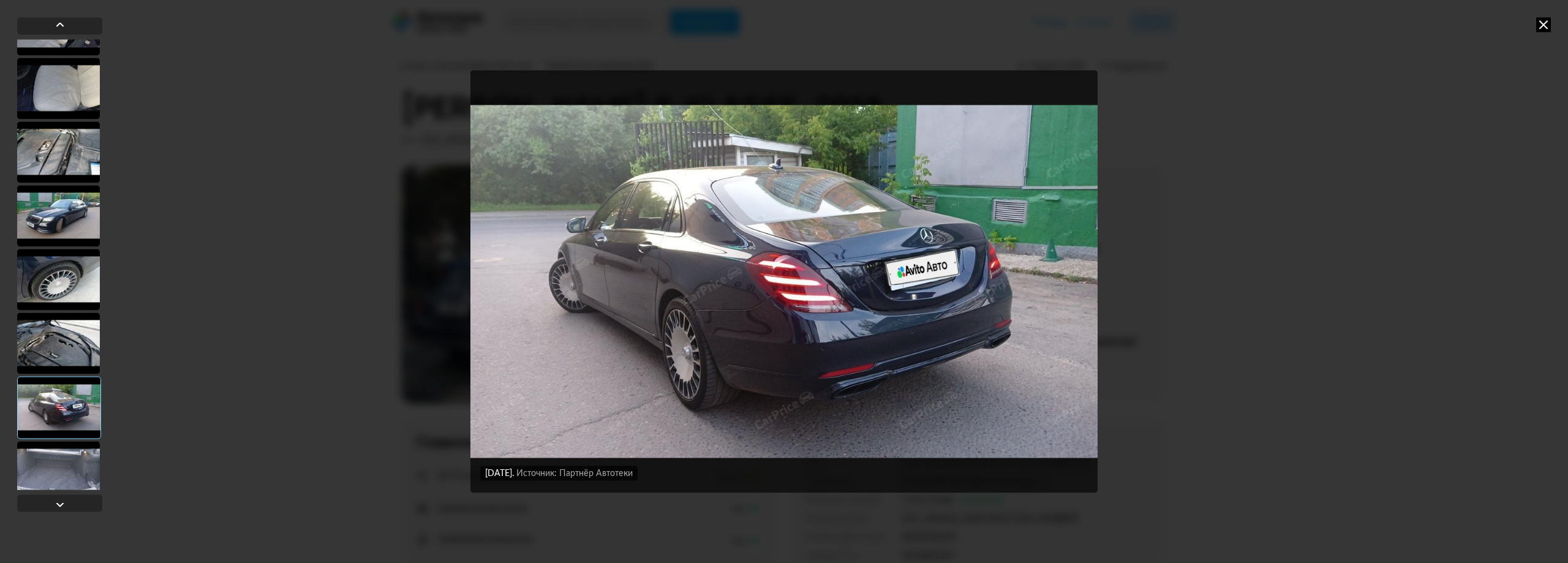
scroll to position [1777, 0]
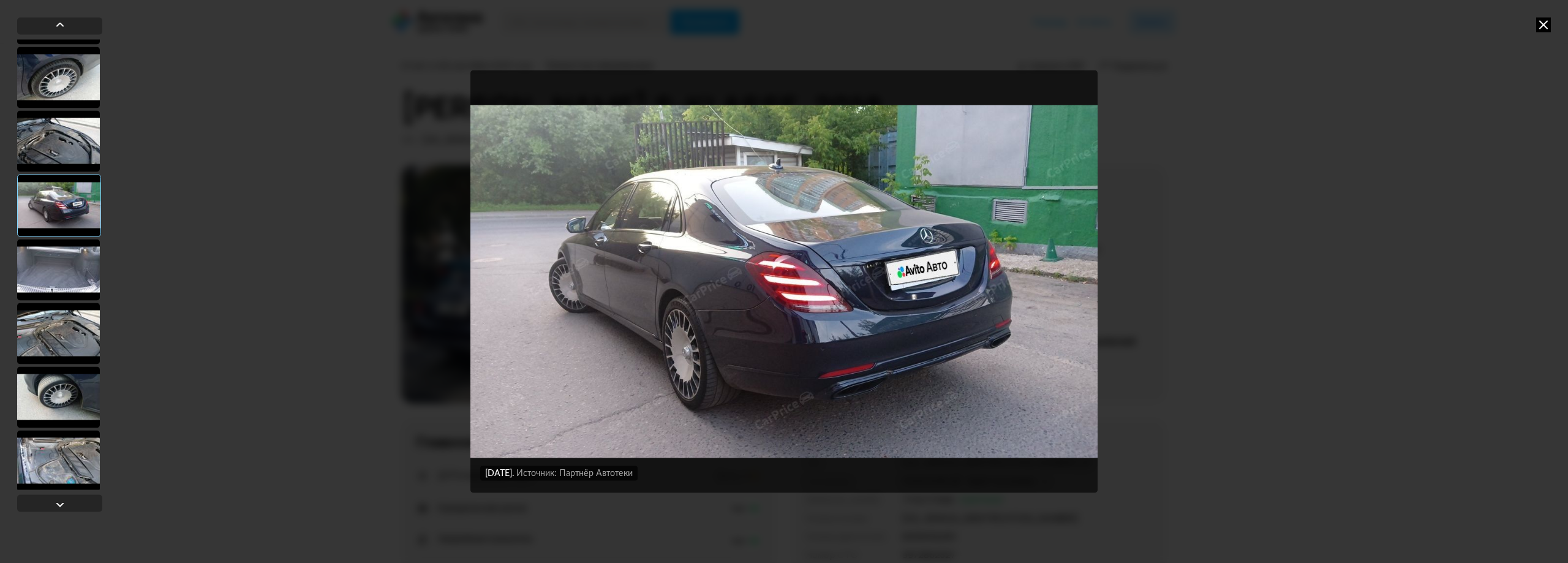
click at [69, 267] on div at bounding box center [58, 269] width 82 height 61
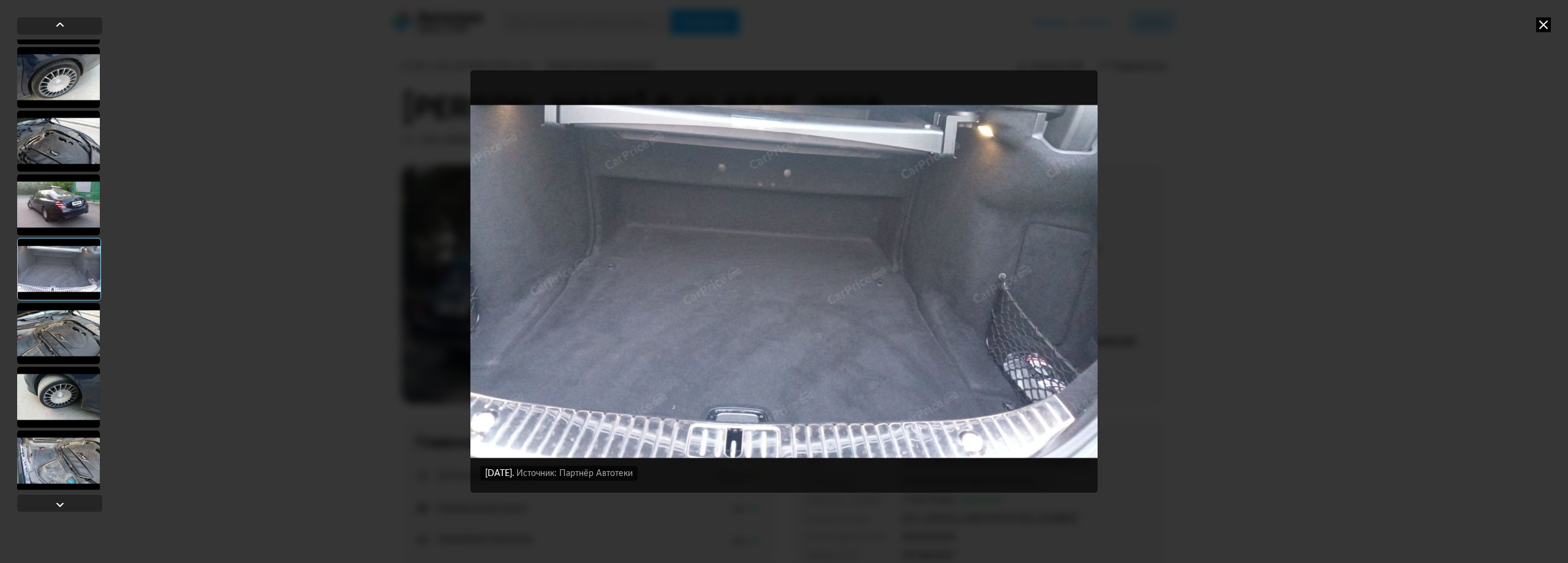
click at [65, 337] on div at bounding box center [58, 333] width 82 height 61
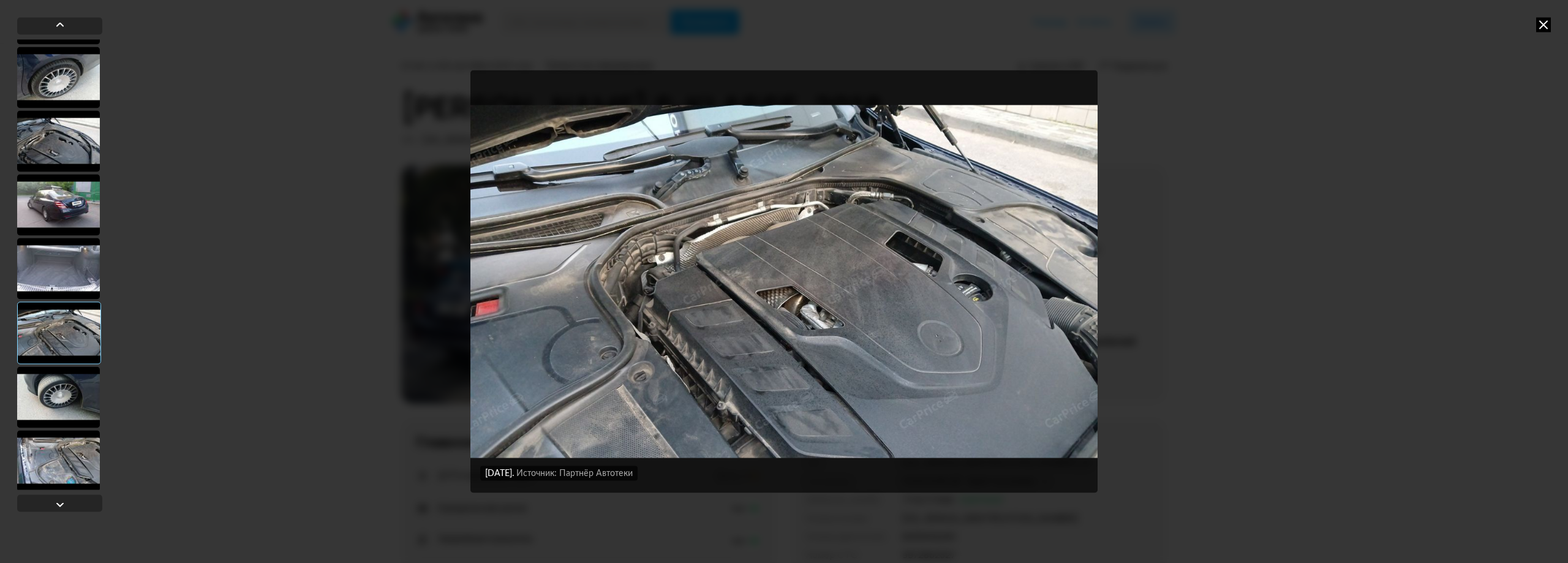
click at [61, 391] on div at bounding box center [58, 397] width 82 height 61
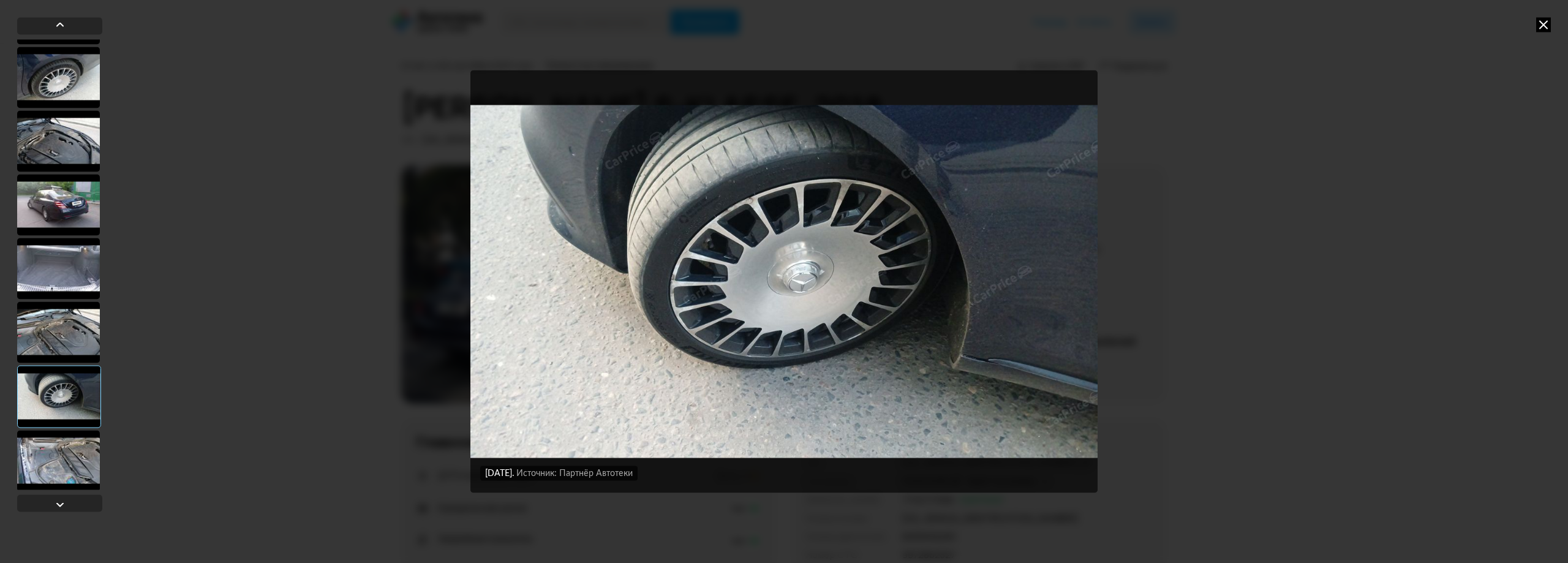
click at [66, 338] on div at bounding box center [58, 332] width 82 height 61
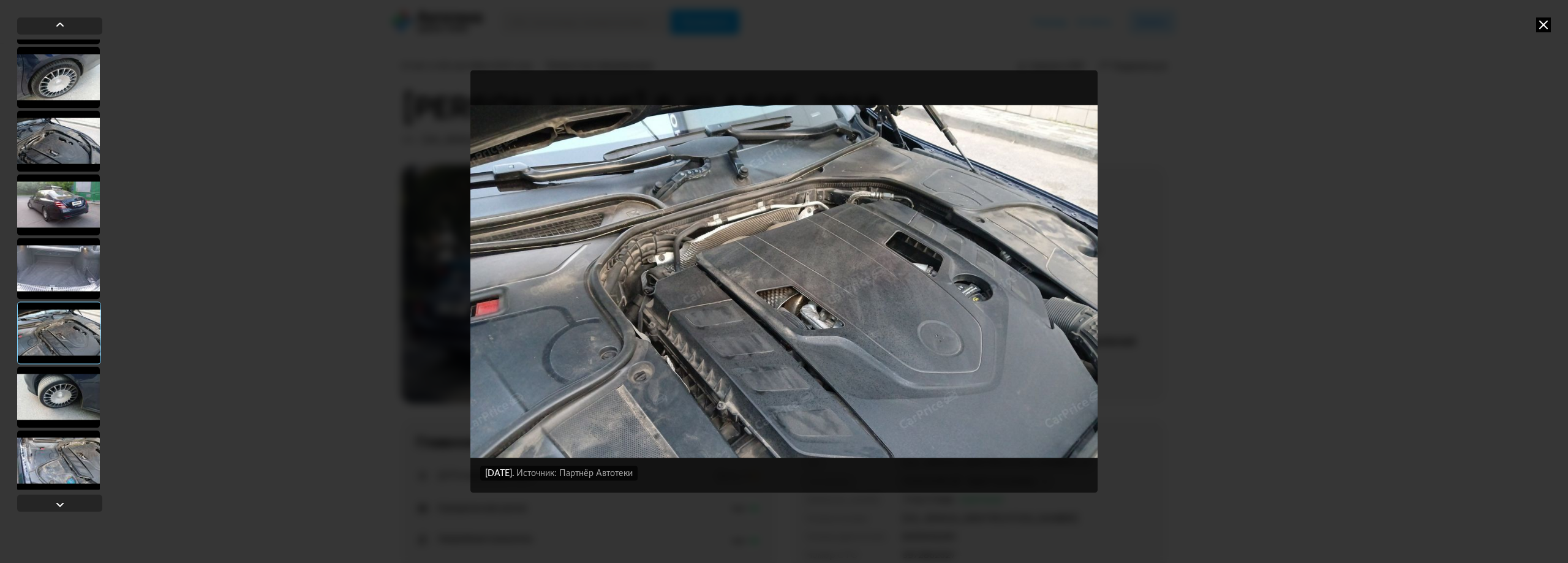
click at [62, 387] on div at bounding box center [58, 397] width 82 height 61
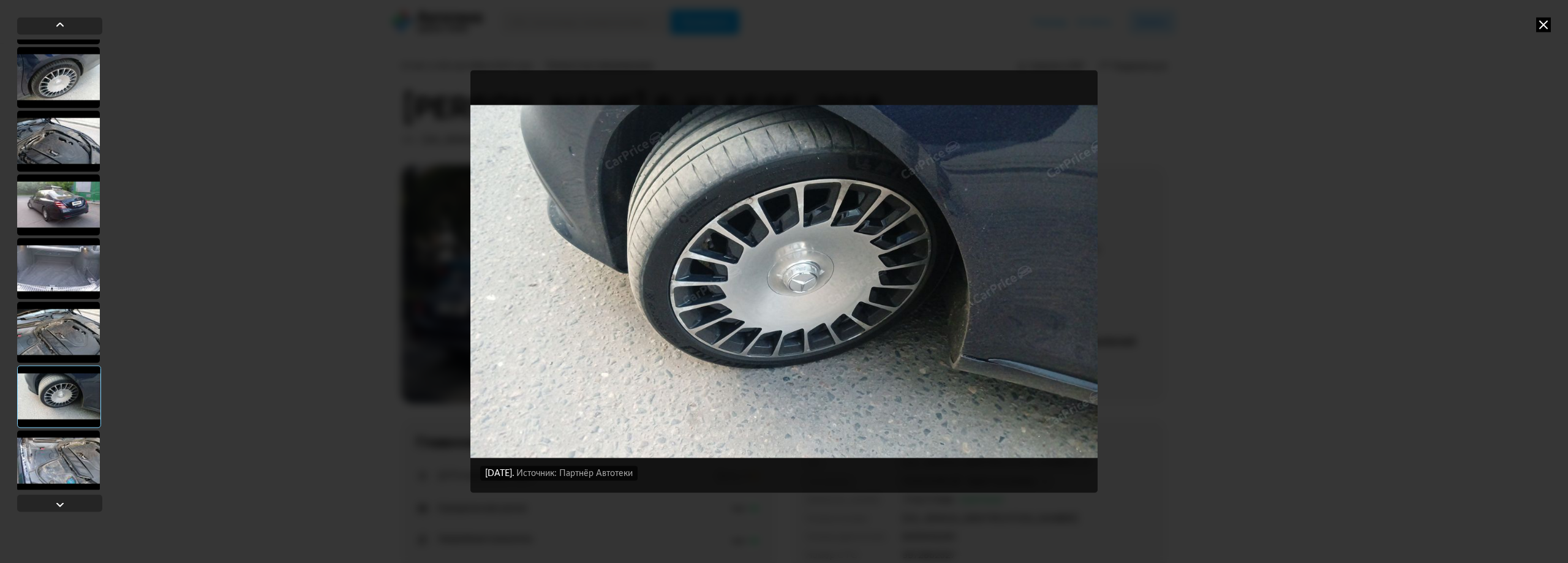
click at [69, 453] on div at bounding box center [58, 461] width 82 height 61
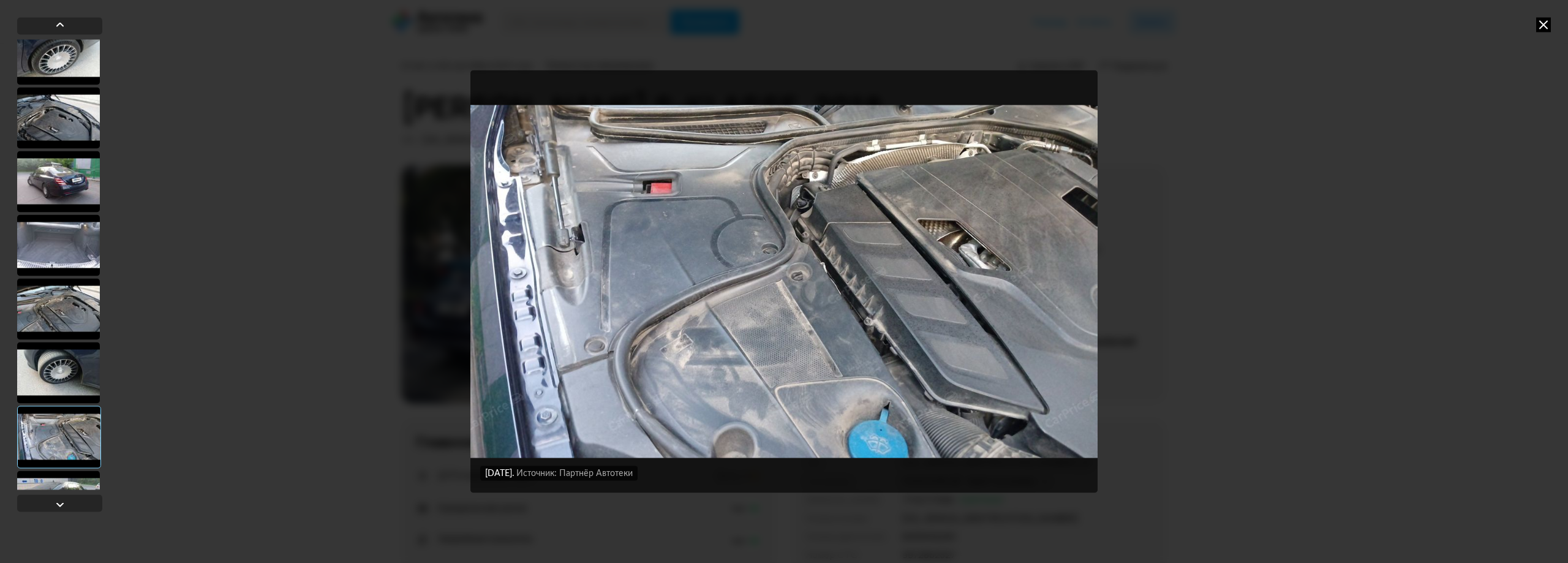
scroll to position [1961, 0]
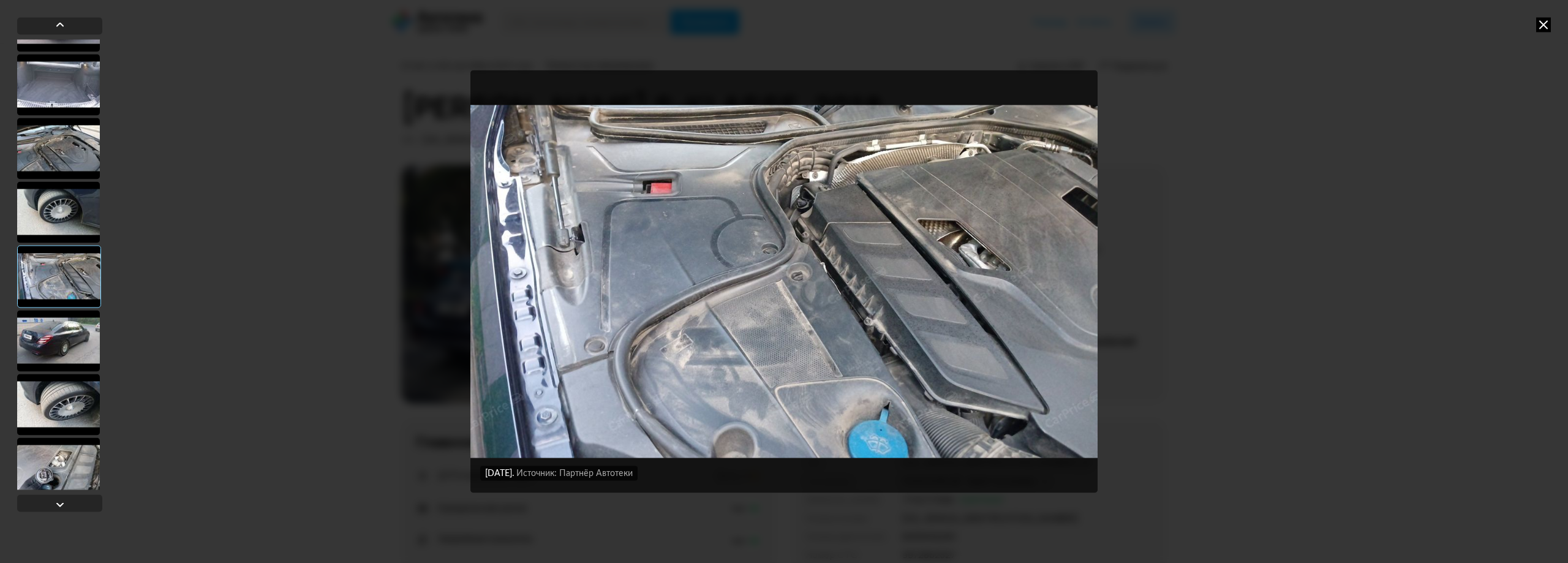
click at [70, 350] on div at bounding box center [58, 341] width 82 height 61
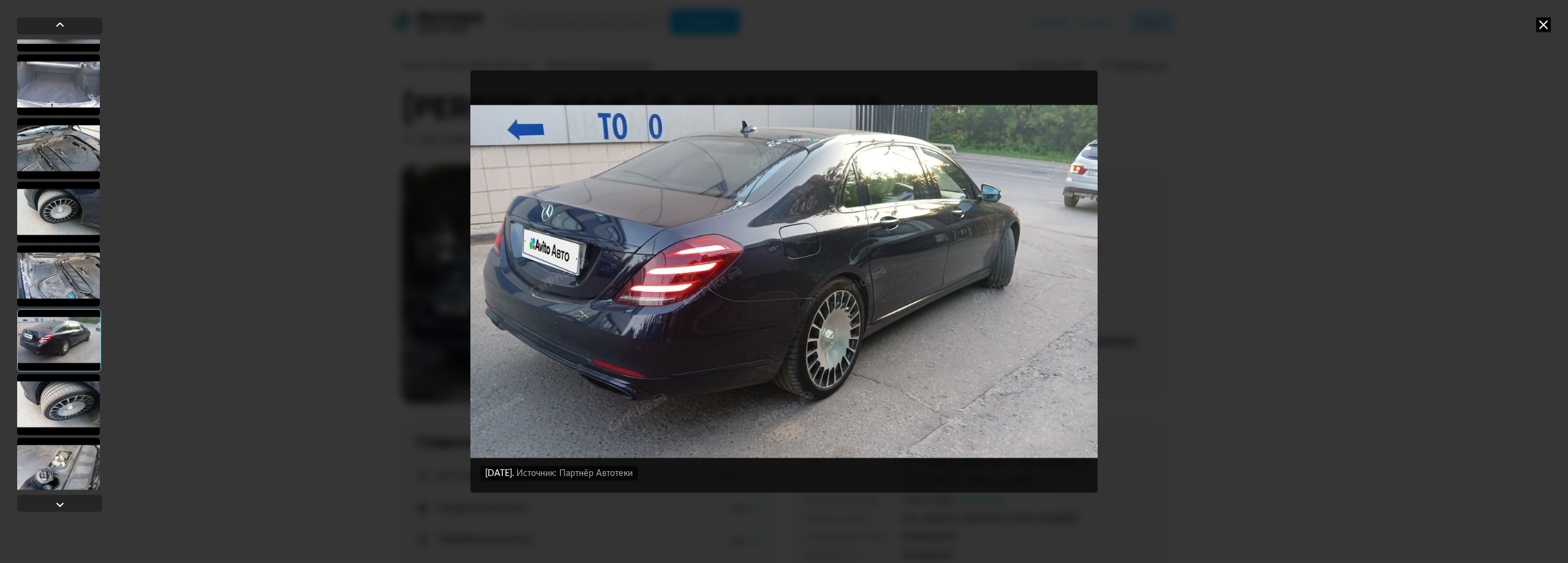
click at [65, 393] on div at bounding box center [58, 404] width 82 height 61
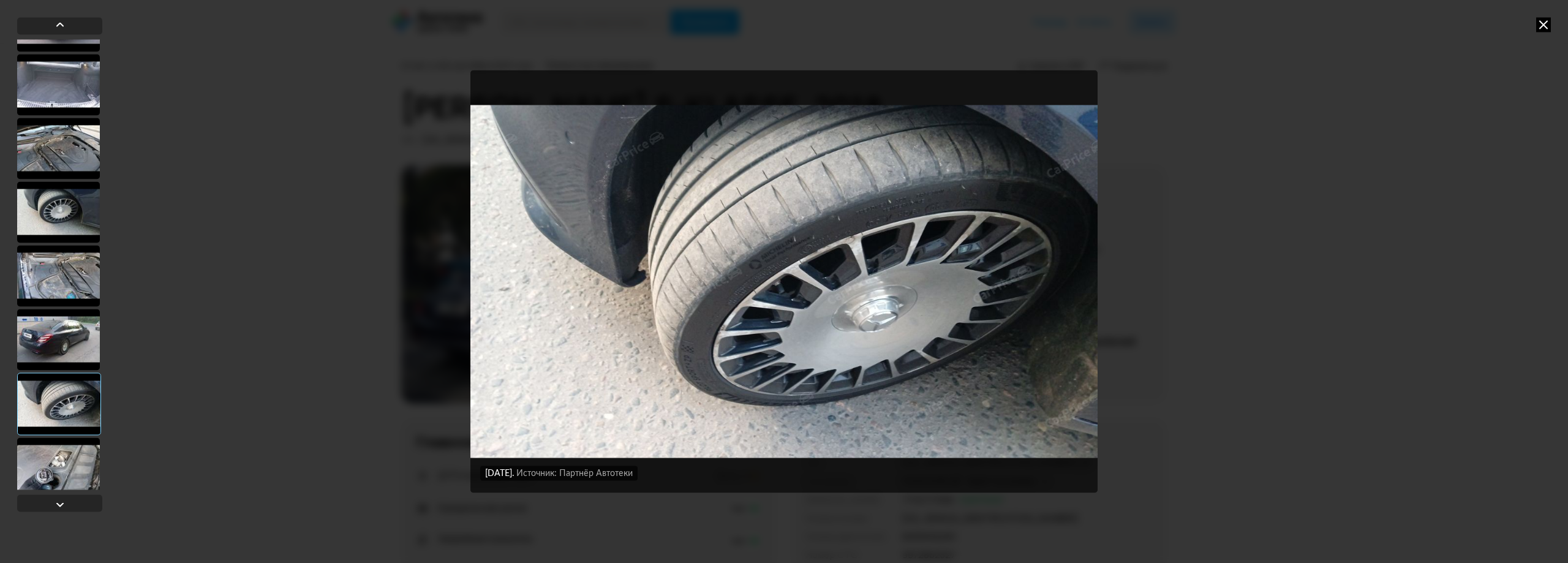
scroll to position [2022, 0]
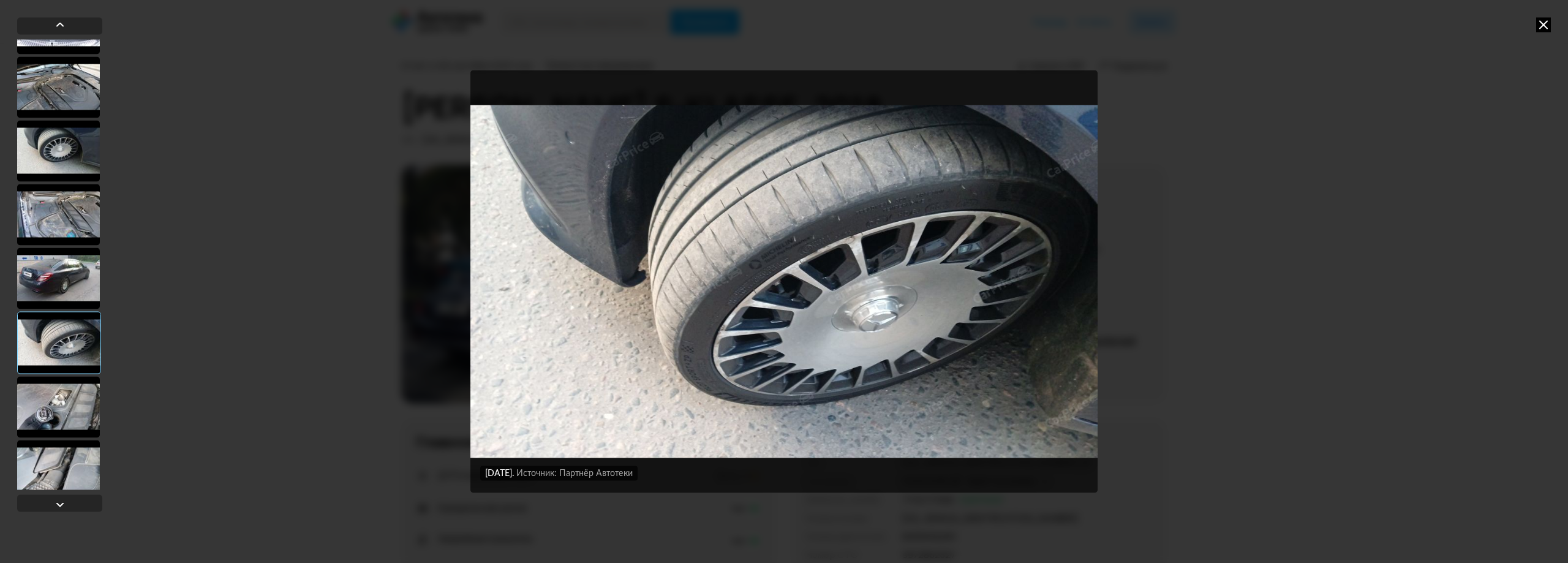
click at [72, 390] on div at bounding box center [58, 406] width 82 height 61
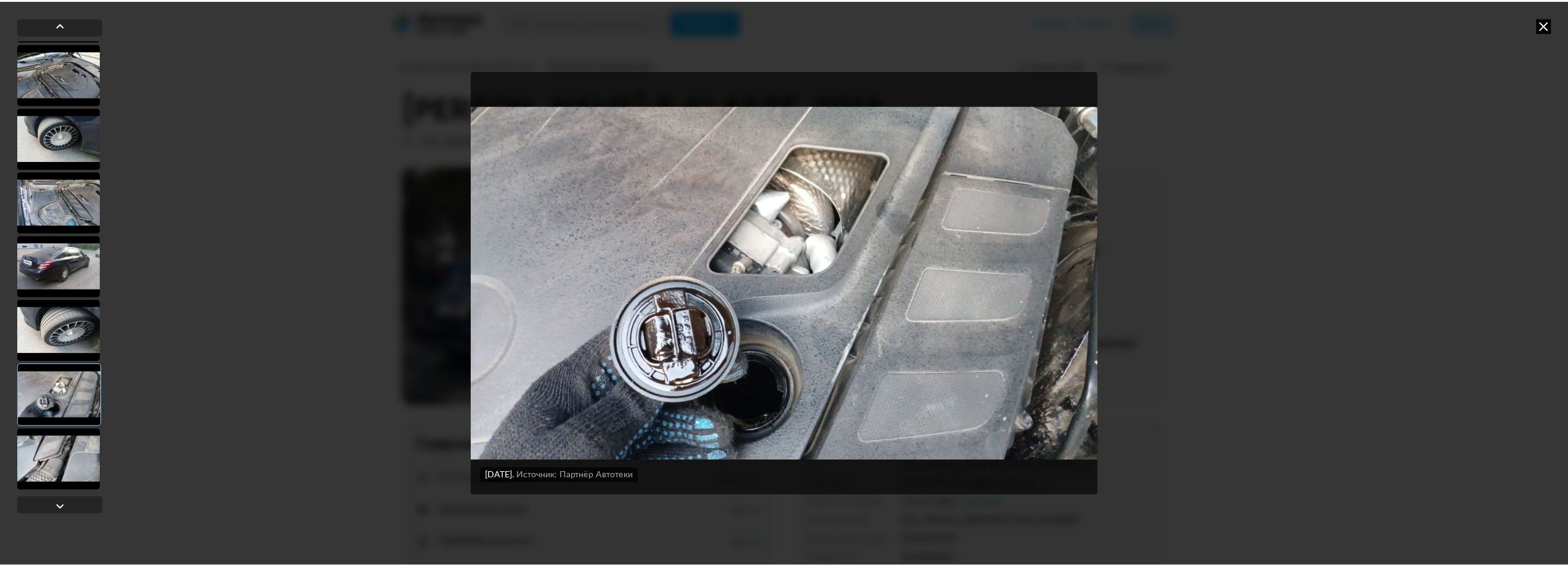
scroll to position [2047, 0]
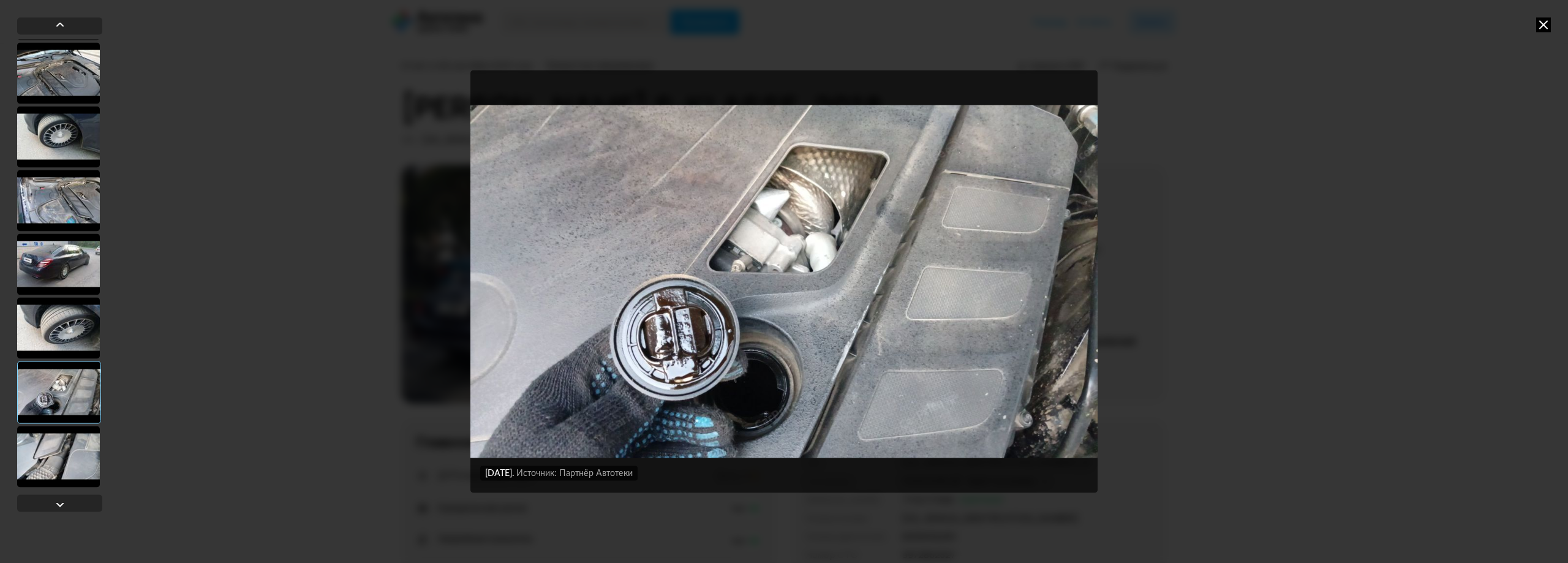
click at [70, 448] on div at bounding box center [58, 456] width 82 height 61
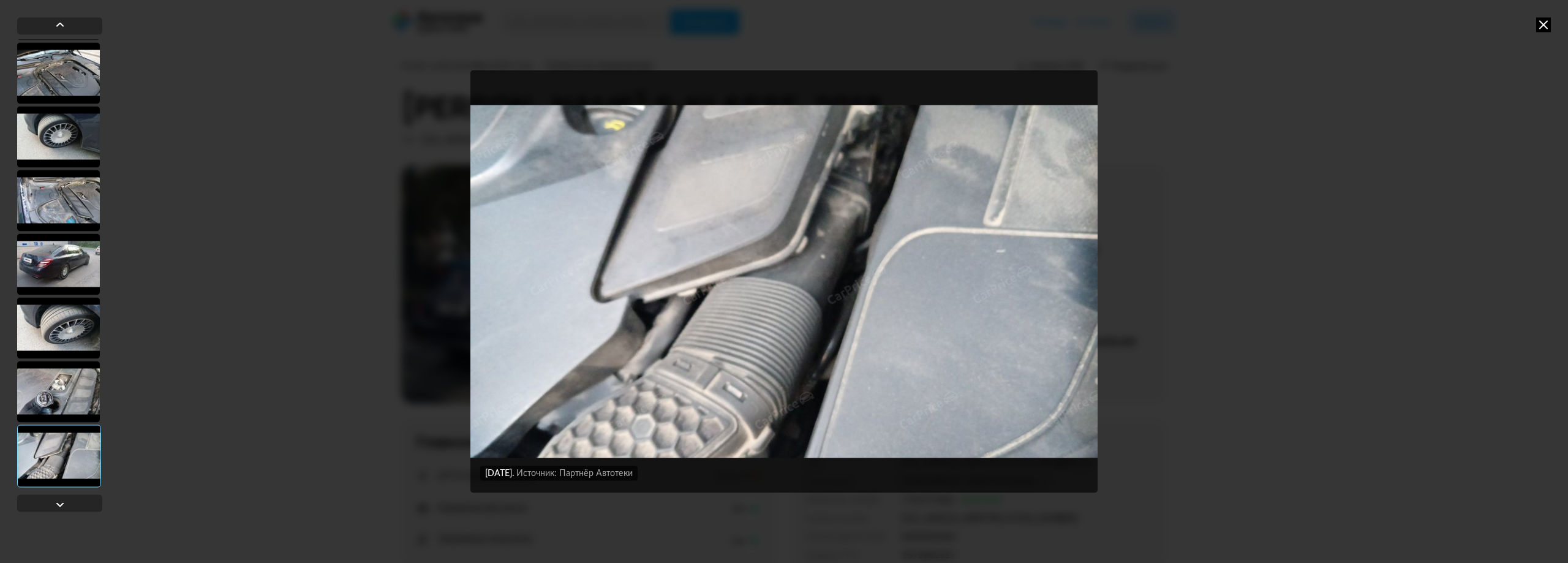
click at [1358, 319] on div "[DATE] Источник: Партнёр Автотеки [DATE] Источник: Партнёр Автотеки [DATE] Исто…" at bounding box center [784, 281] width 1568 height 563
click at [1544, 17] on div "[DATE] Источник: Партнёр Автотеки [DATE] Источник: Партнёр Автотеки [DATE] Исто…" at bounding box center [784, 281] width 1568 height 563
click at [1536, 27] on div "[DATE] Источник: Партнёр Автотеки [DATE] Источник: Партнёр Автотеки [DATE] Исто…" at bounding box center [784, 281] width 1568 height 563
click at [1541, 24] on icon at bounding box center [1543, 24] width 15 height 15
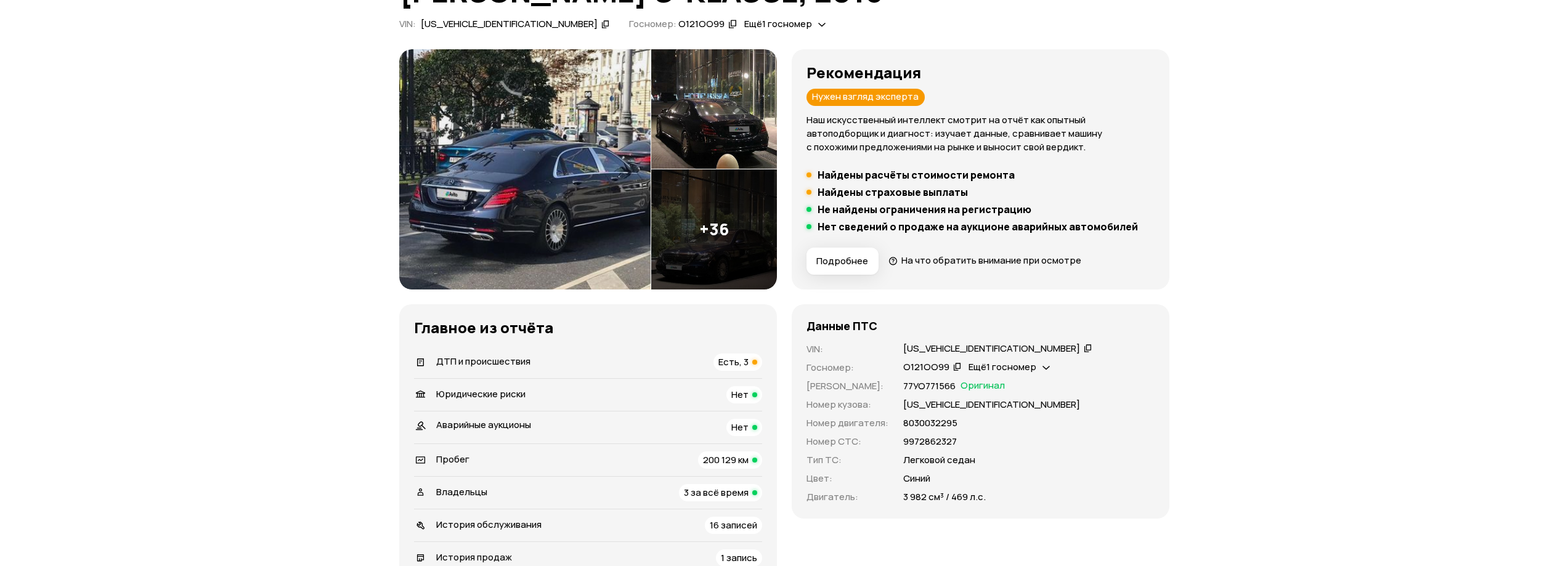
scroll to position [61, 0]
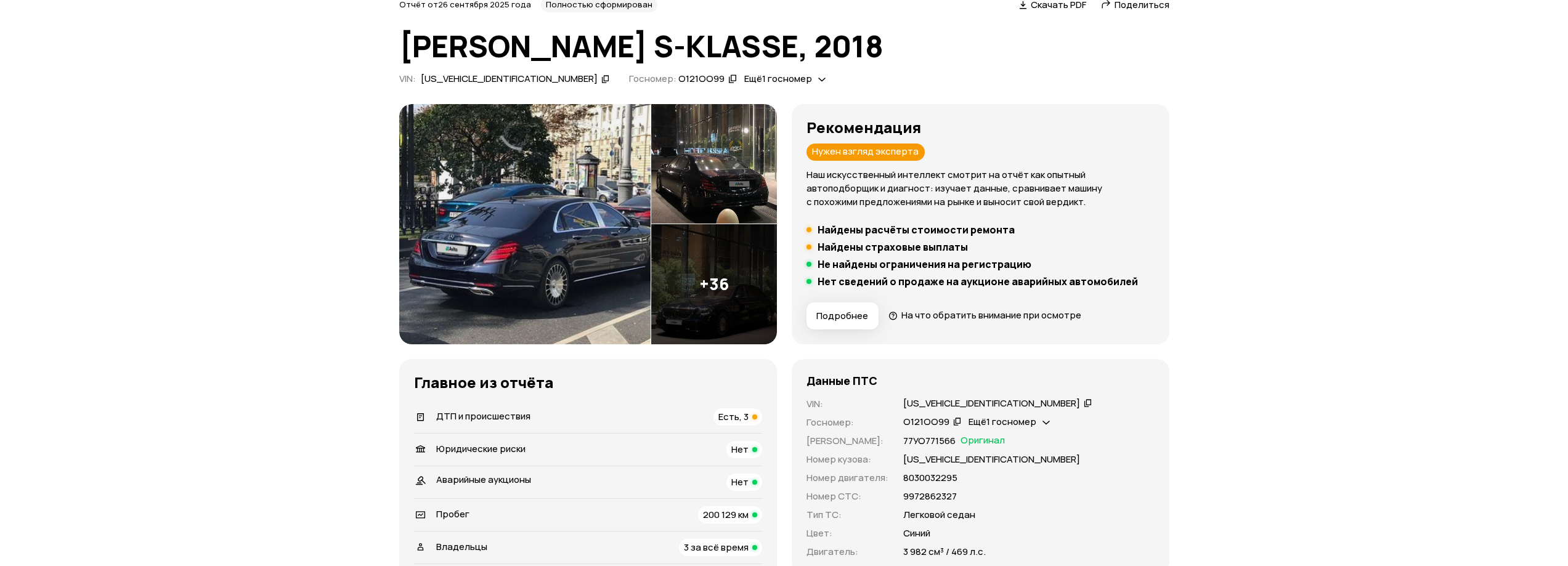
click at [736, 139] on img at bounding box center [714, 164] width 126 height 120
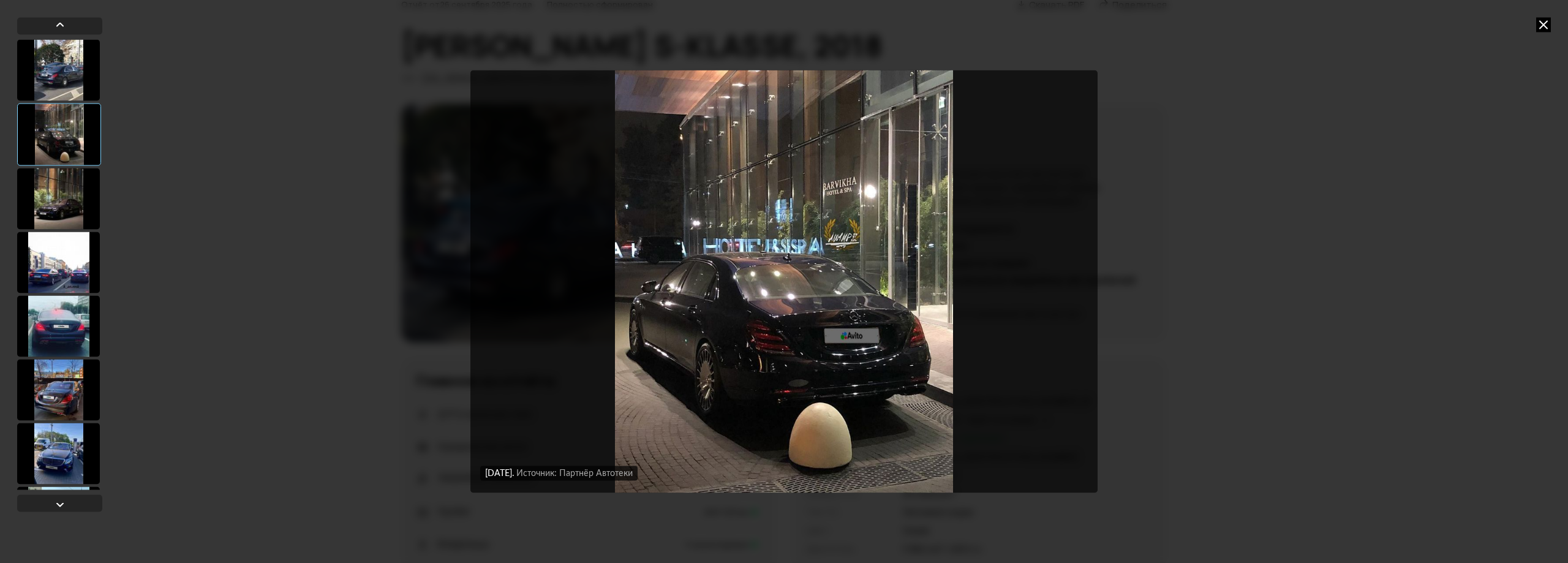
click at [1541, 26] on icon at bounding box center [1543, 24] width 15 height 15
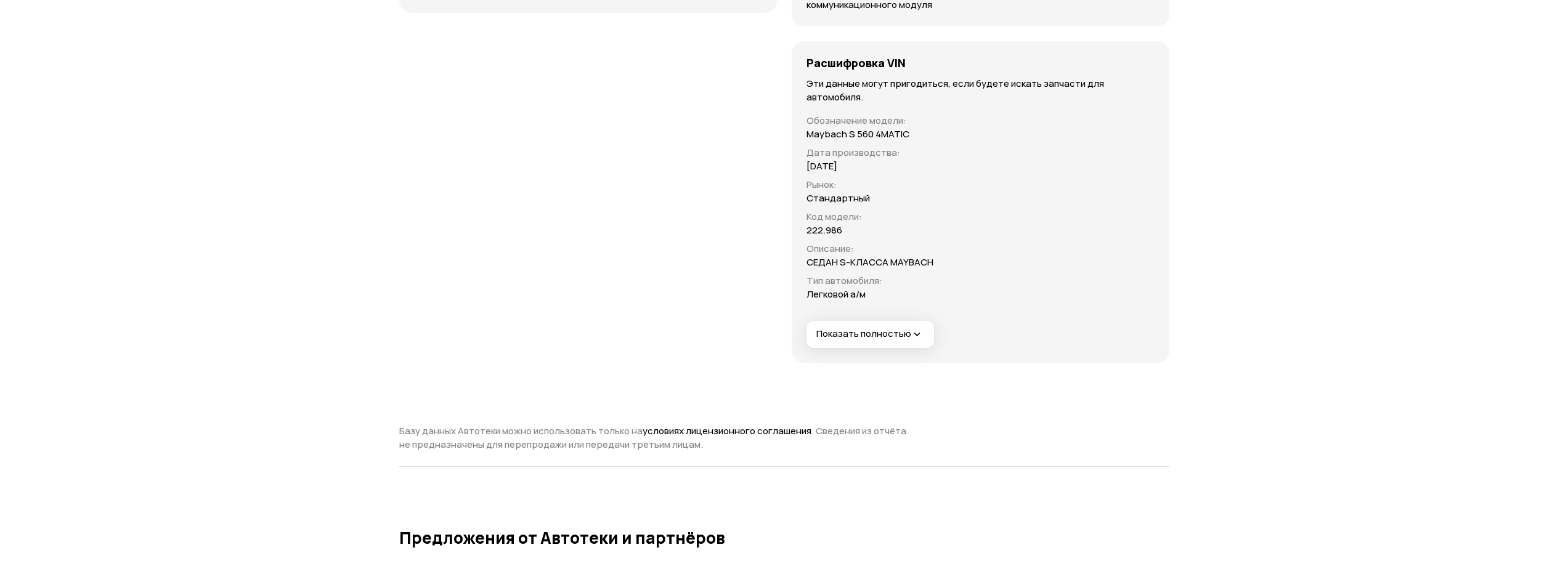
scroll to position [4435, 0]
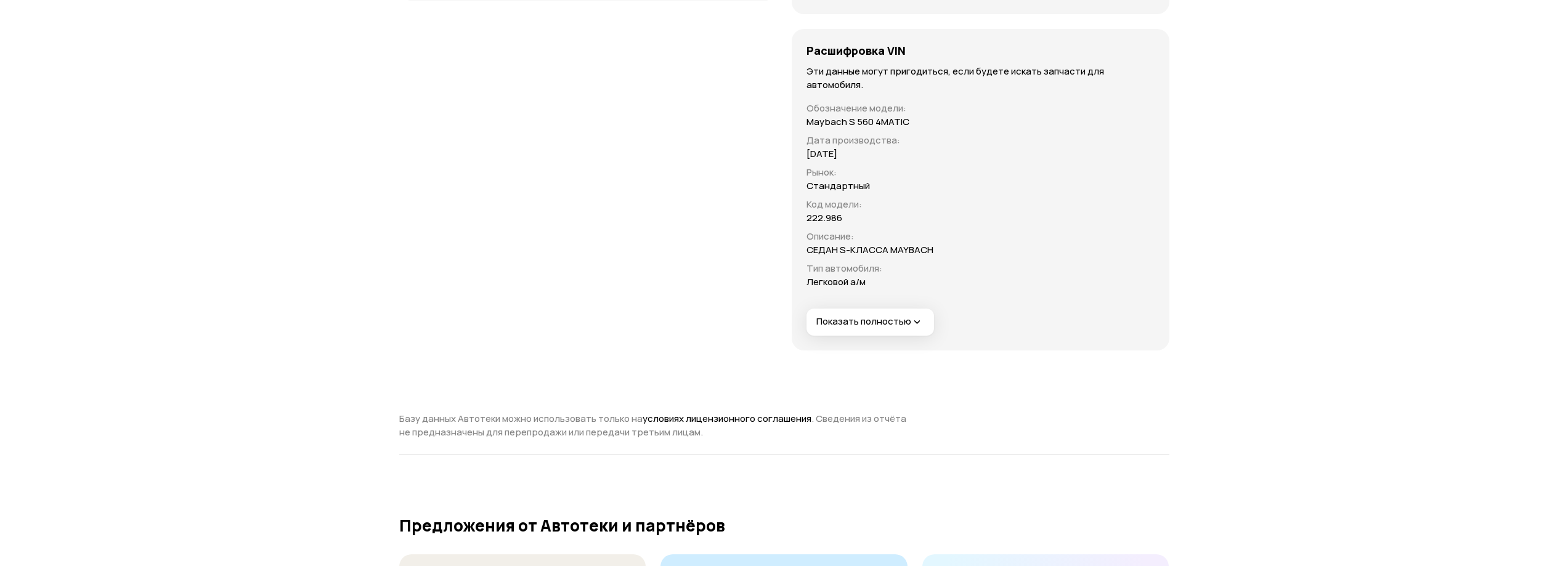
click at [851, 315] on span "Показать полностью" at bounding box center [870, 322] width 107 height 13
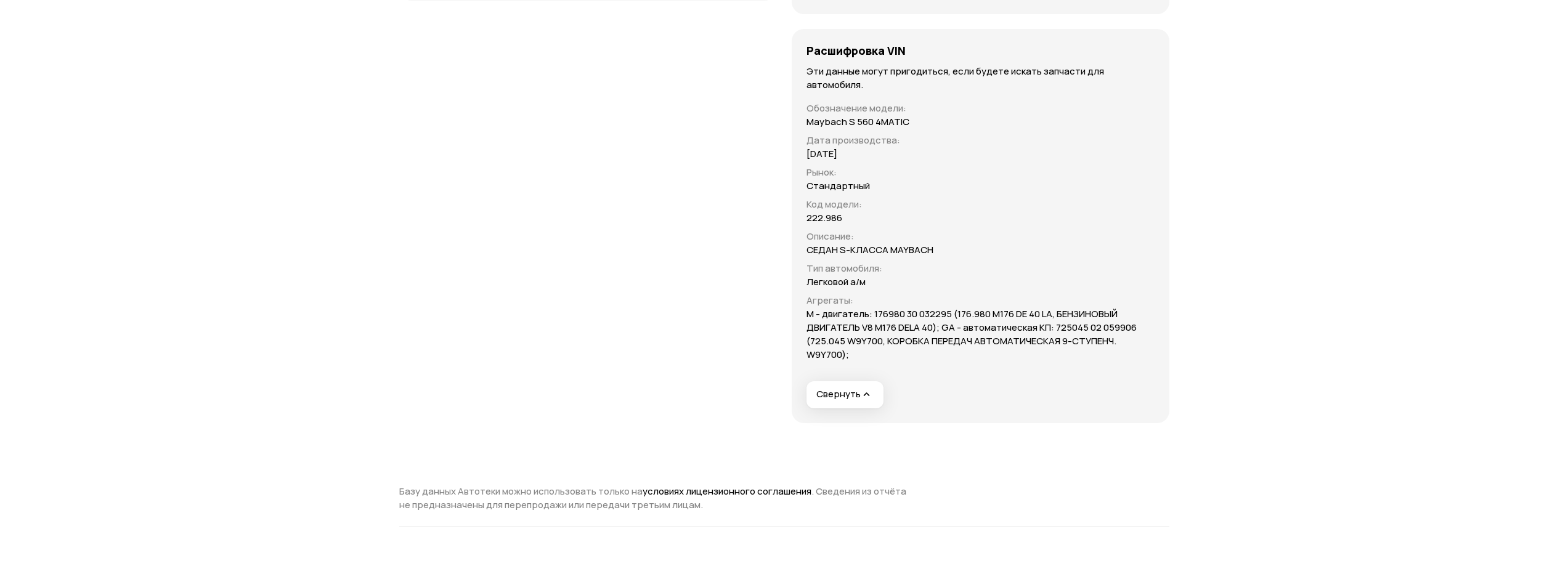
click at [847, 388] on span "Свернуть" at bounding box center [845, 395] width 56 height 13
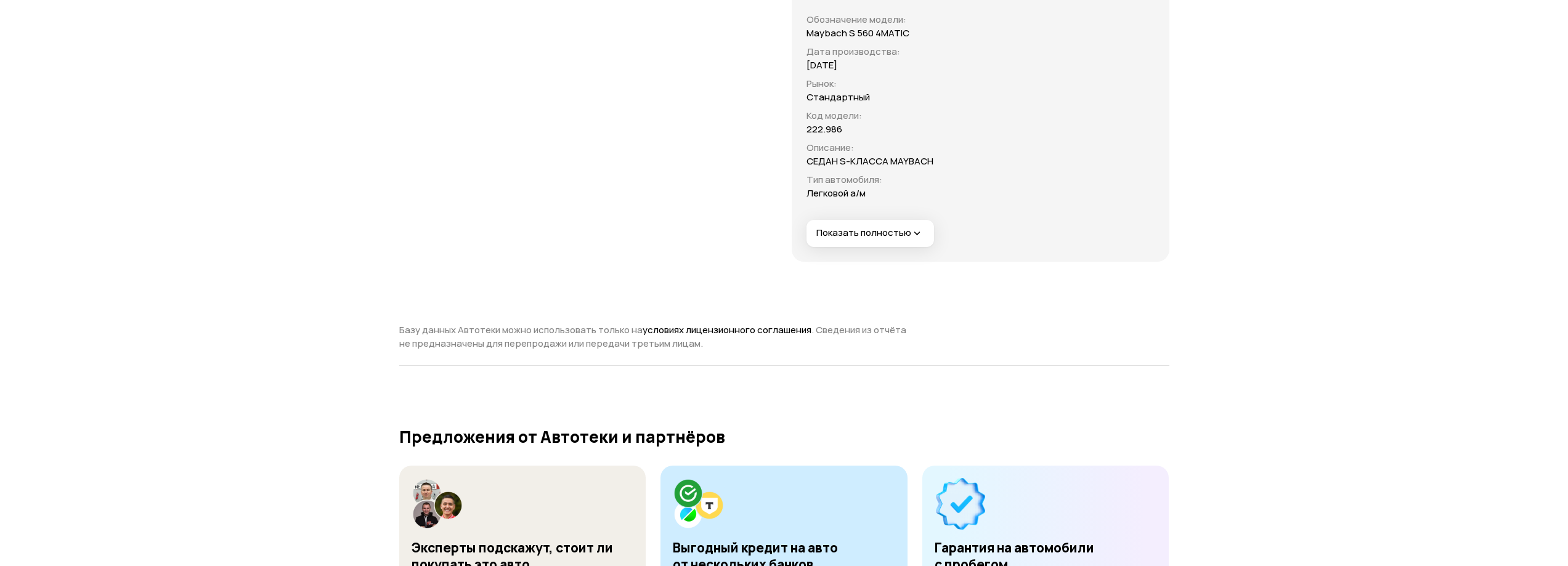
scroll to position [4167, 0]
